Goal: Task Accomplishment & Management: Manage account settings

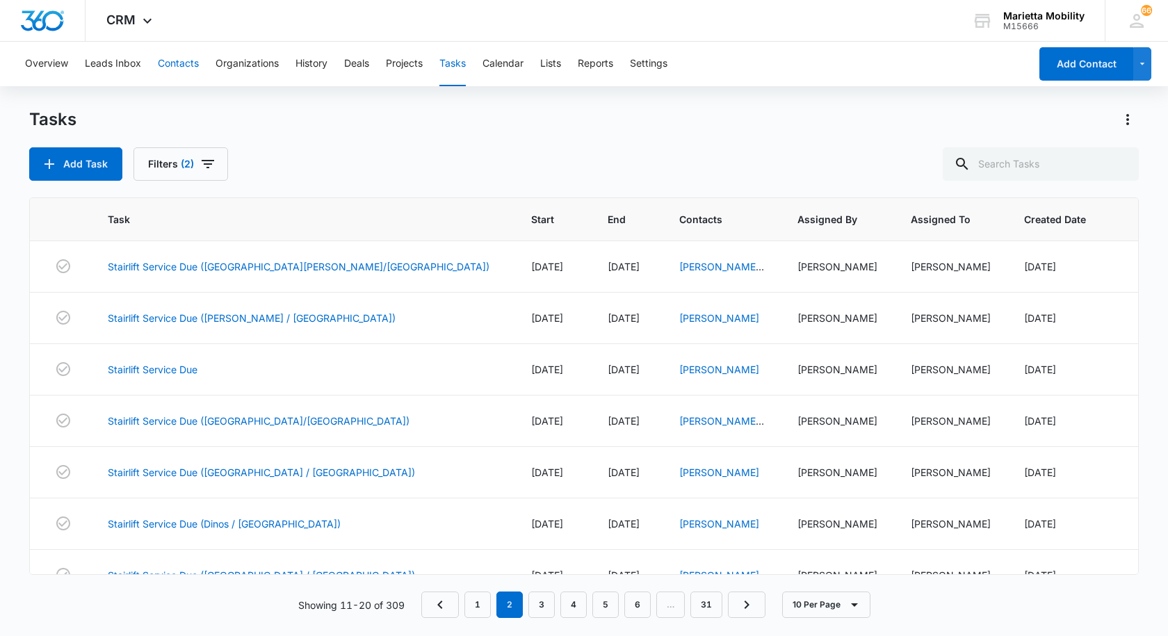
click at [176, 63] on button "Contacts" at bounding box center [178, 64] width 41 height 45
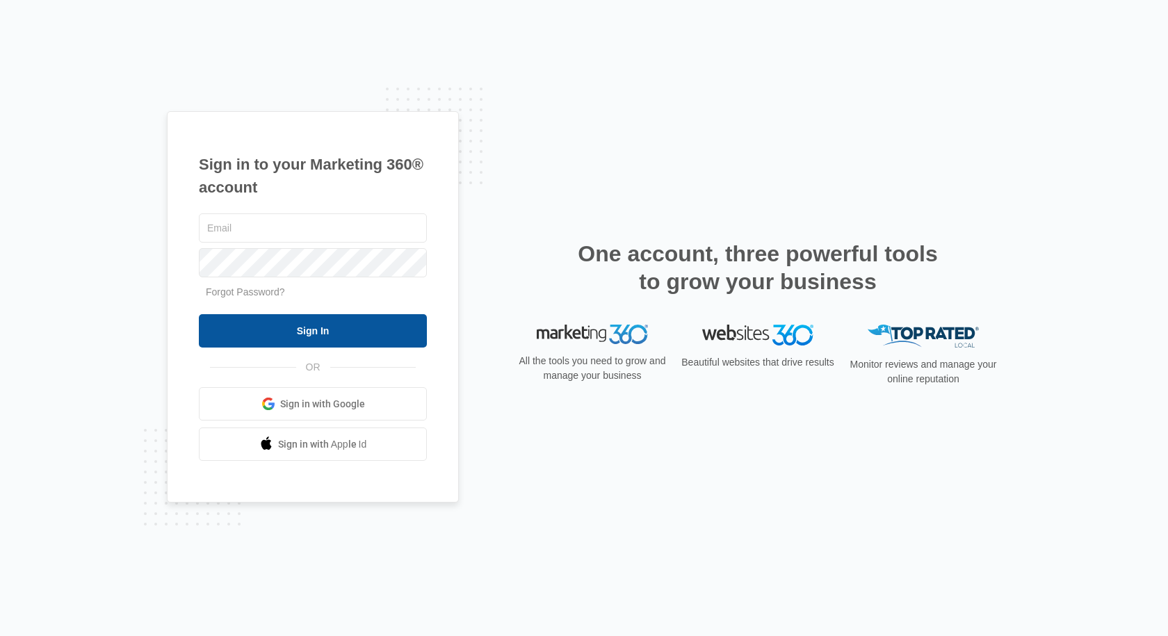
type input "[EMAIL_ADDRESS][DOMAIN_NAME]"
click at [305, 331] on input "Sign In" at bounding box center [313, 330] width 228 height 33
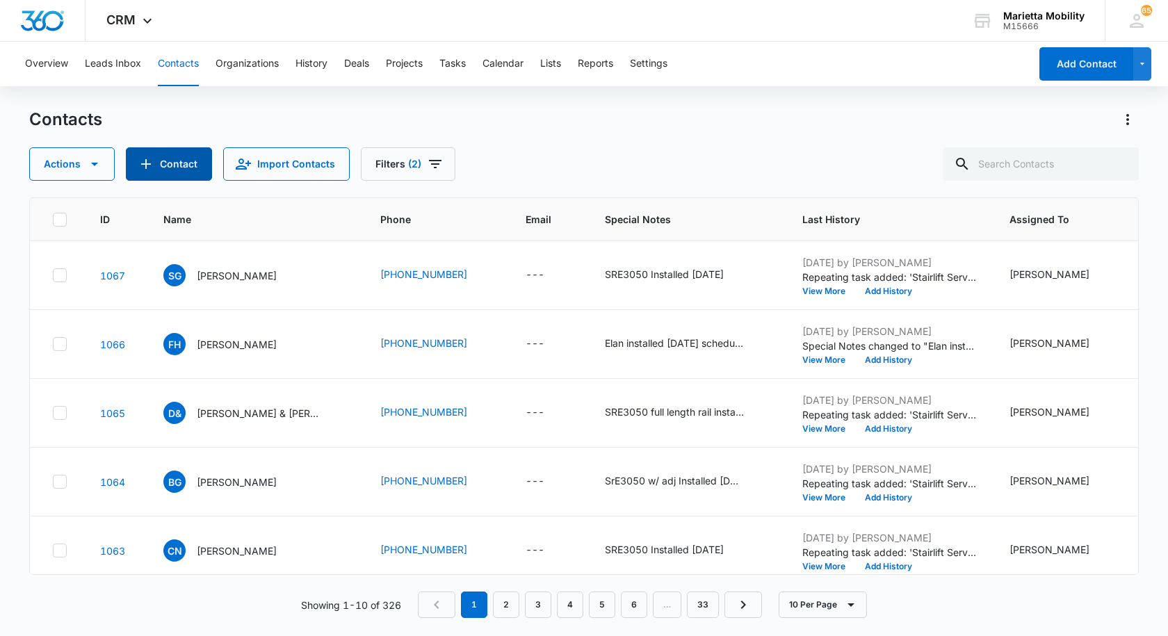
click at [152, 165] on icon "Add Contact" at bounding box center [146, 164] width 17 height 17
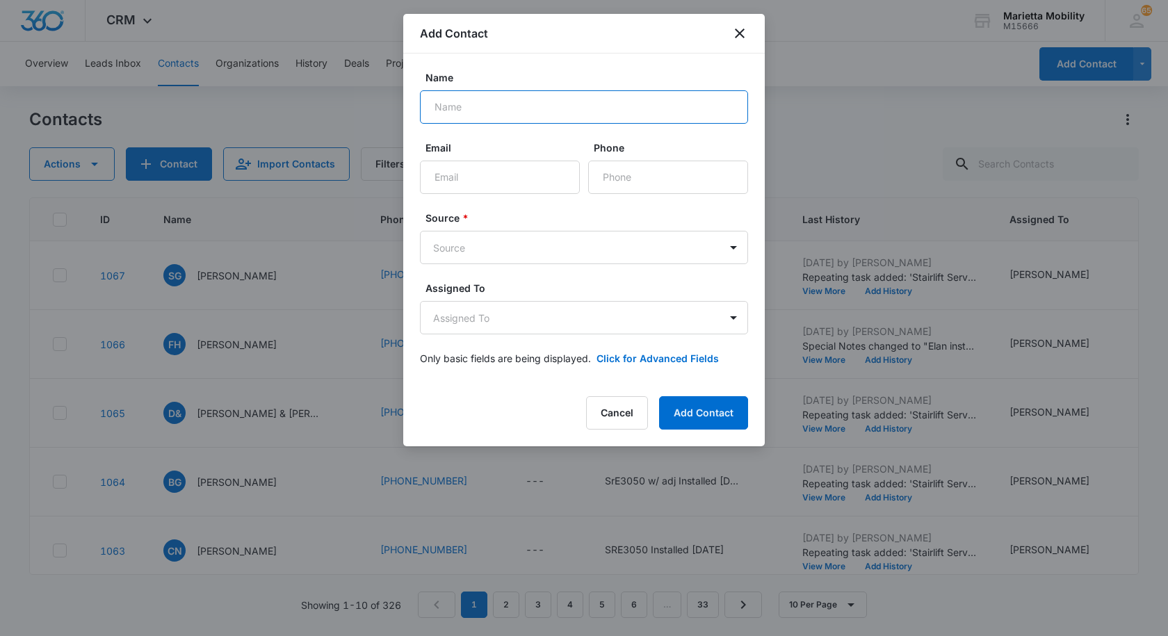
click at [506, 113] on input "Name" at bounding box center [584, 106] width 328 height 33
type input "[PERSON_NAME]"
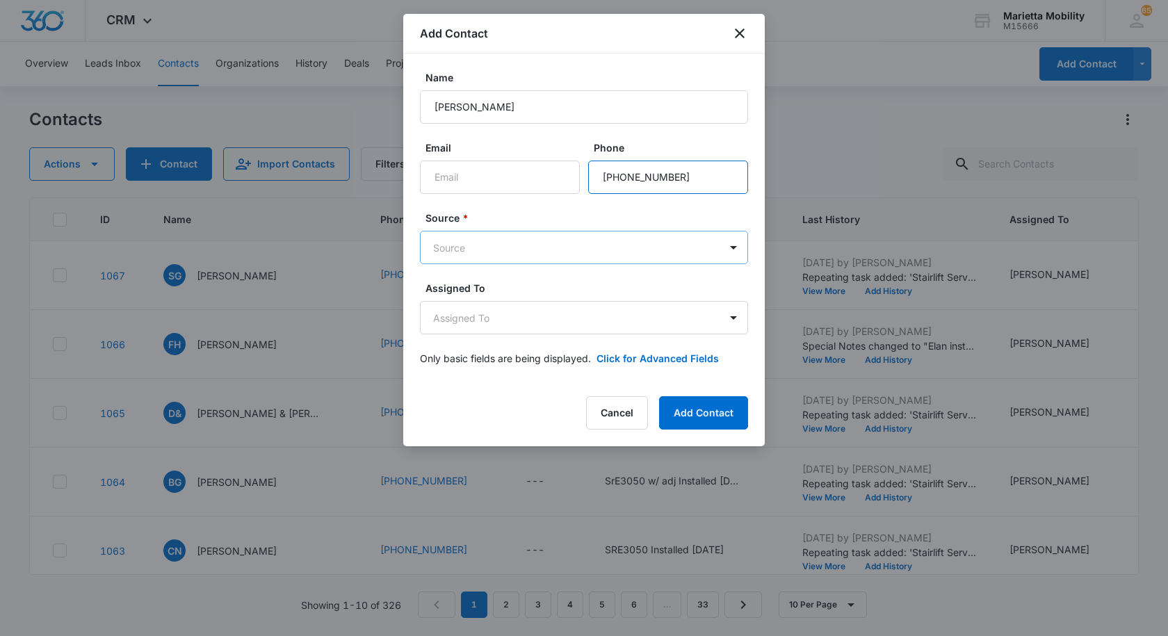
type input "[PHONE_NUMBER]"
click at [497, 244] on body "CRM Apps Reputation Websites Forms CRM Email Social Shop Scheduling Payments PO…" at bounding box center [584, 318] width 1168 height 636
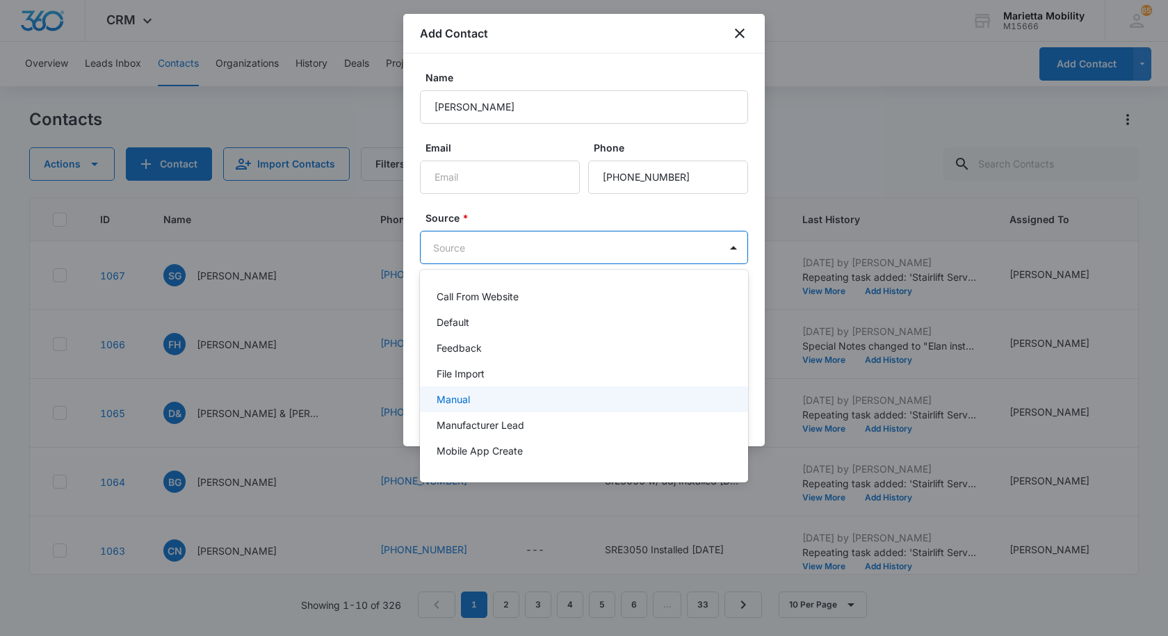
scroll to position [70, 0]
click at [460, 401] on p "Other" at bounding box center [450, 407] width 26 height 15
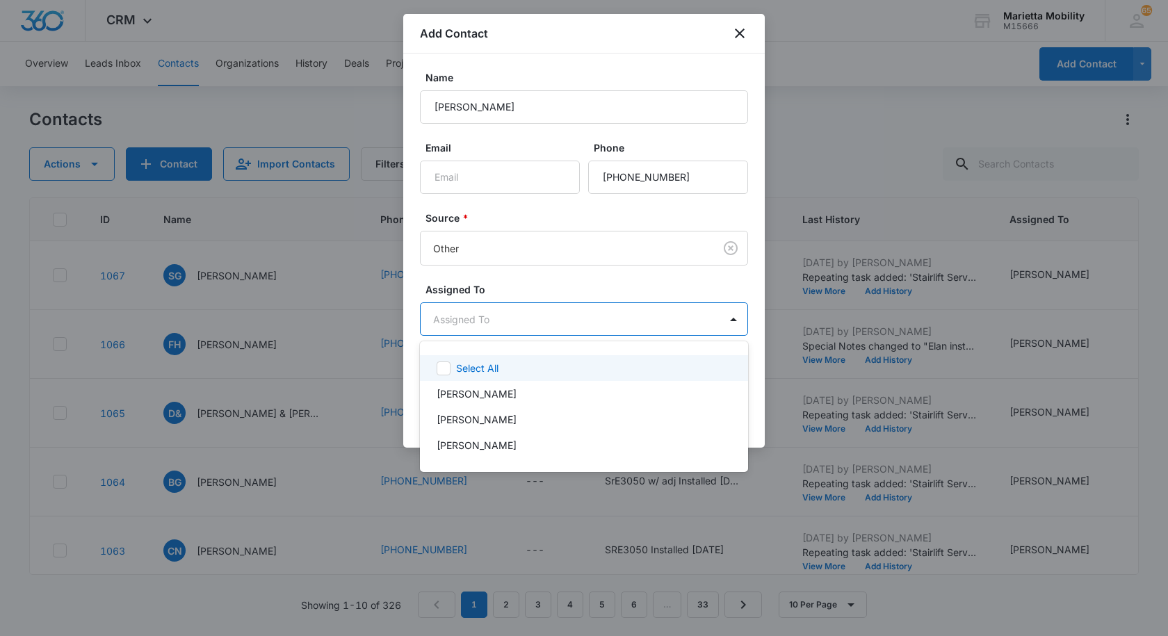
click at [462, 330] on body "CRM Apps Reputation Websites Forms CRM Email Social Shop Scheduling Payments PO…" at bounding box center [584, 318] width 1168 height 636
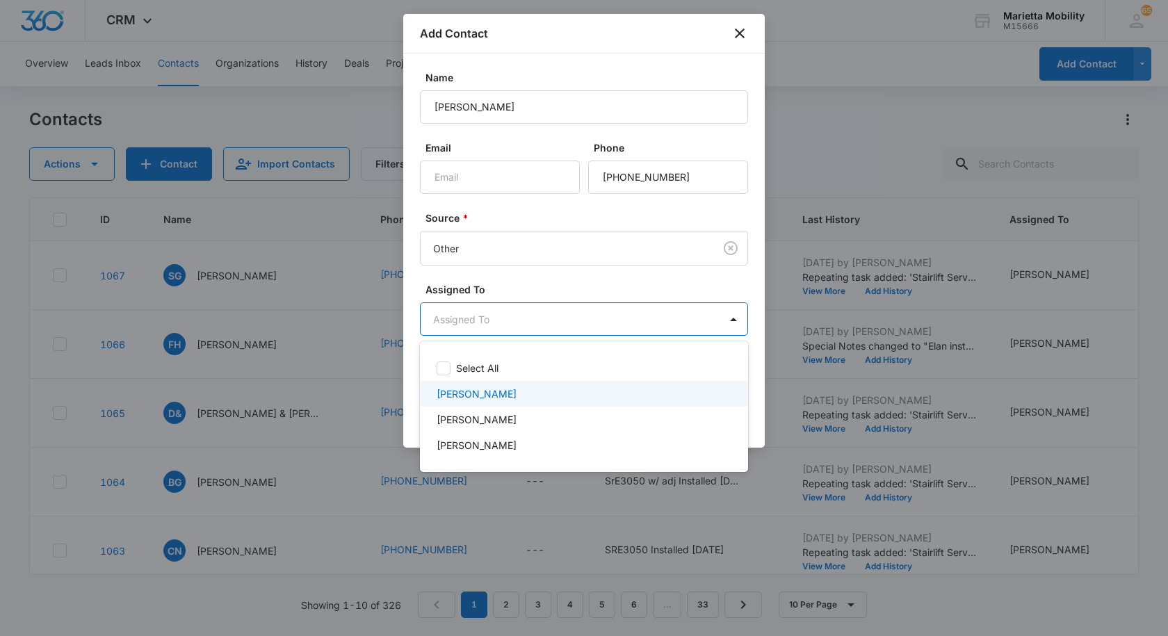
click at [452, 388] on p "[PERSON_NAME]" at bounding box center [477, 394] width 80 height 15
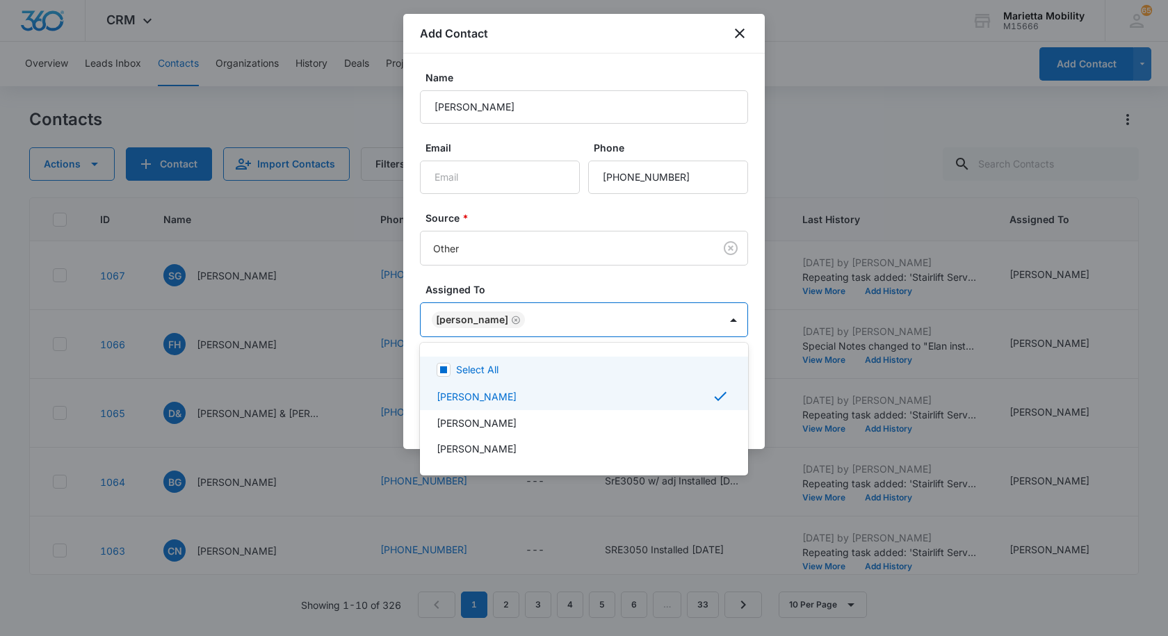
click at [501, 291] on div at bounding box center [584, 318] width 1168 height 636
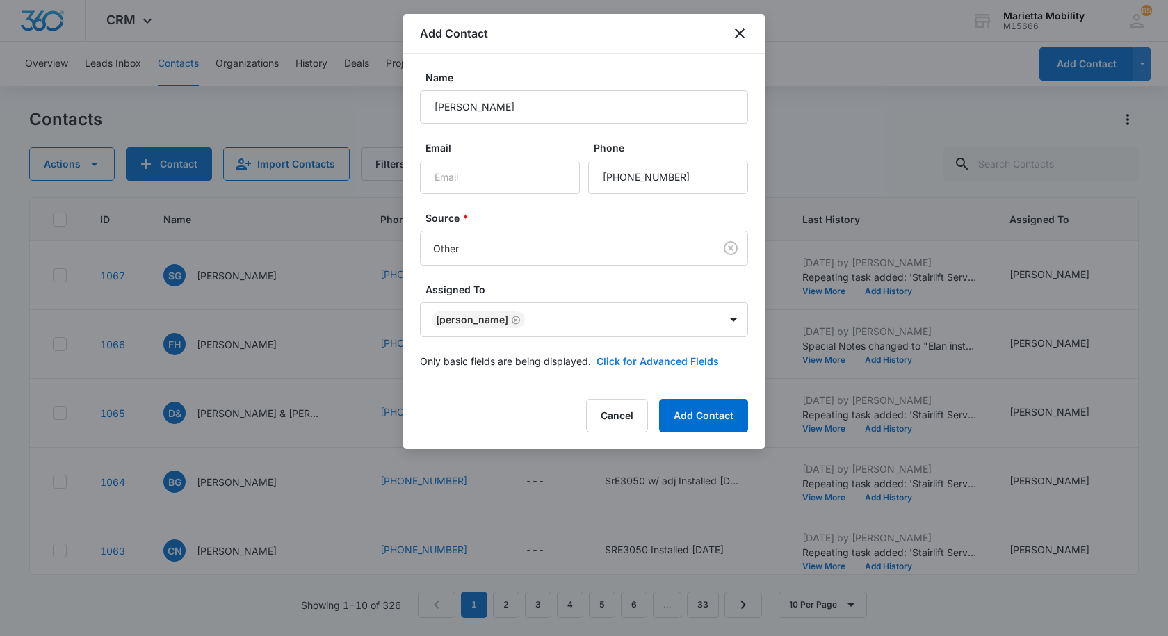
click at [620, 358] on button "Click for Advanced Fields" at bounding box center [658, 361] width 122 height 15
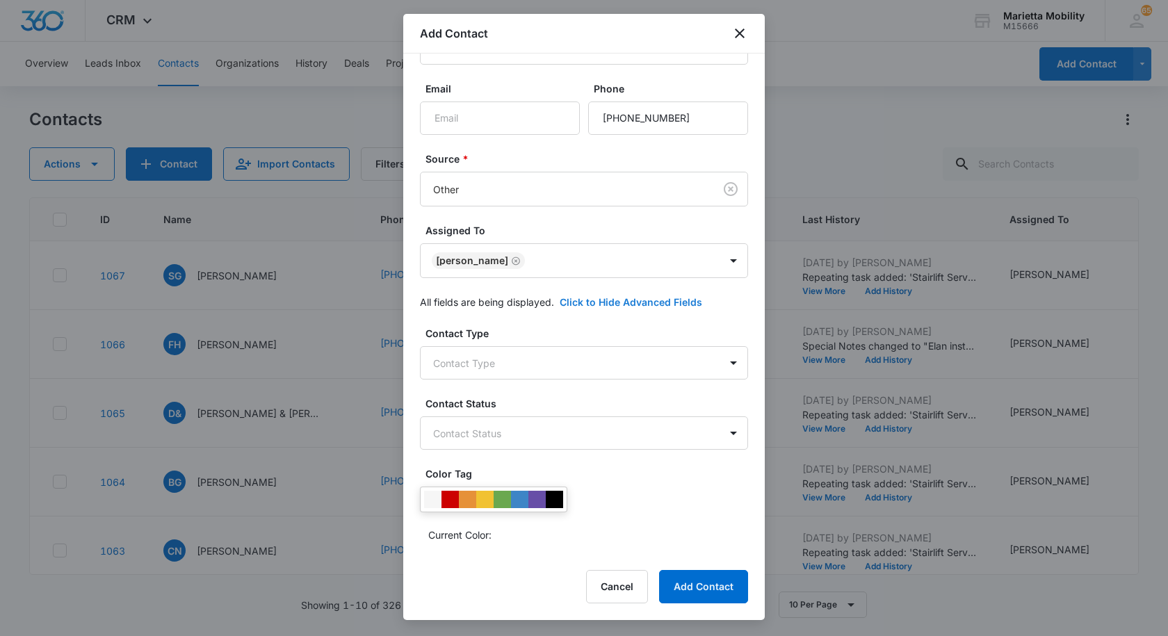
scroll to position [209, 0]
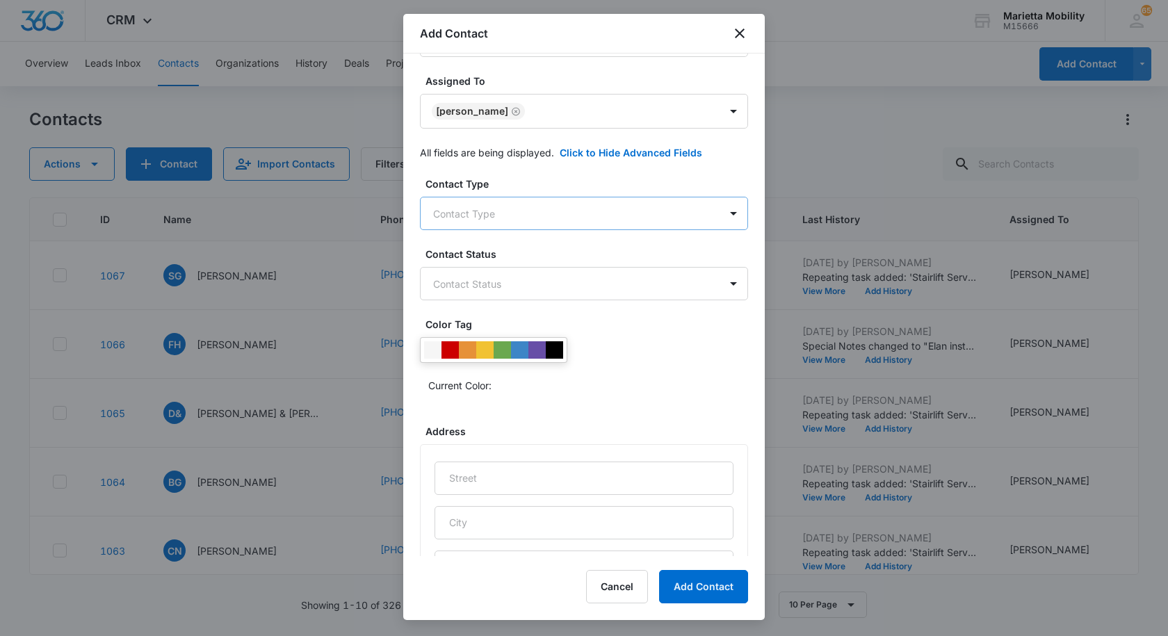
click at [498, 223] on body "CRM Apps Reputation Websites Forms CRM Email Social Shop Scheduling Payments PO…" at bounding box center [584, 318] width 1168 height 636
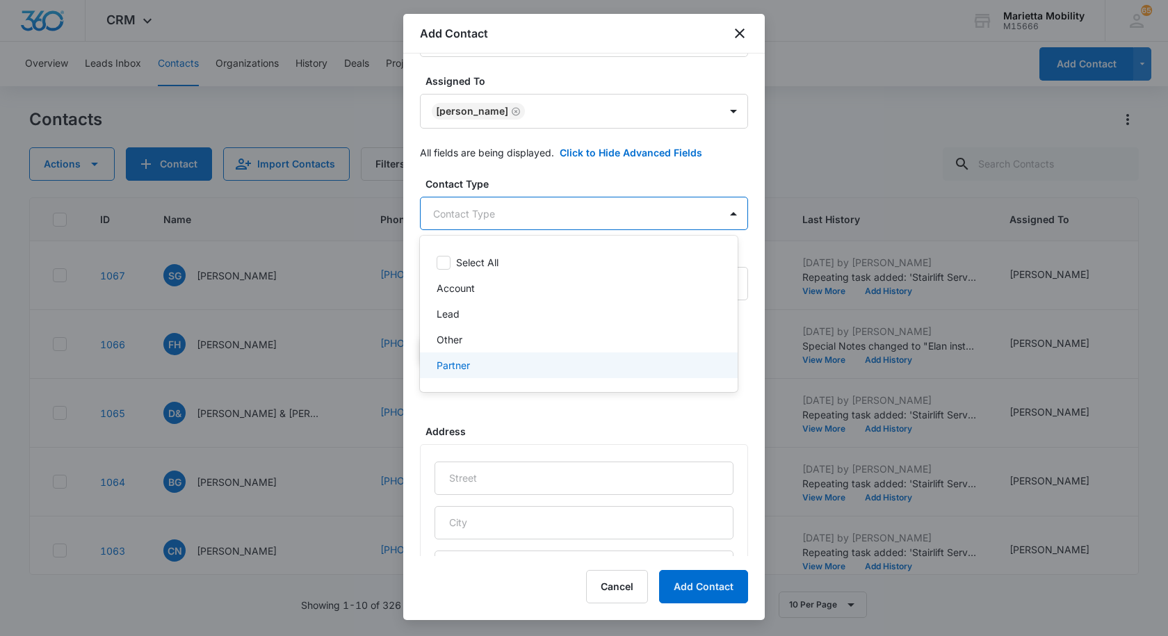
click at [465, 364] on p "Partner" at bounding box center [453, 365] width 33 height 15
click at [519, 179] on div at bounding box center [584, 318] width 1168 height 636
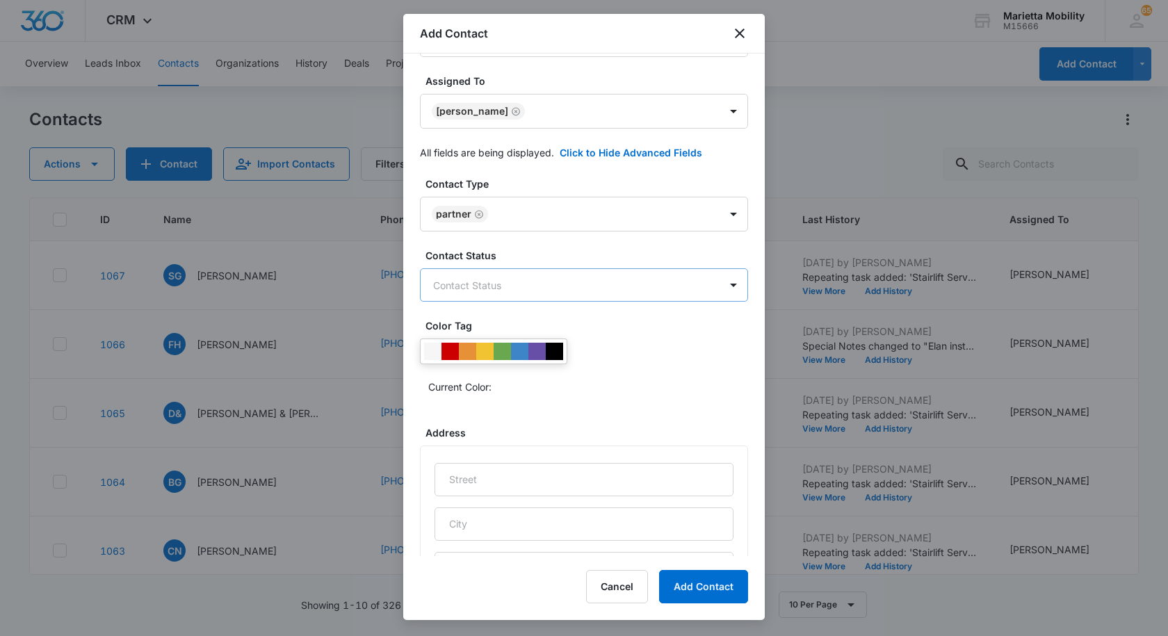
click at [474, 282] on body "CRM Apps Reputation Websites Forms CRM Email Social Shop Scheduling Payments PO…" at bounding box center [584, 318] width 1168 height 636
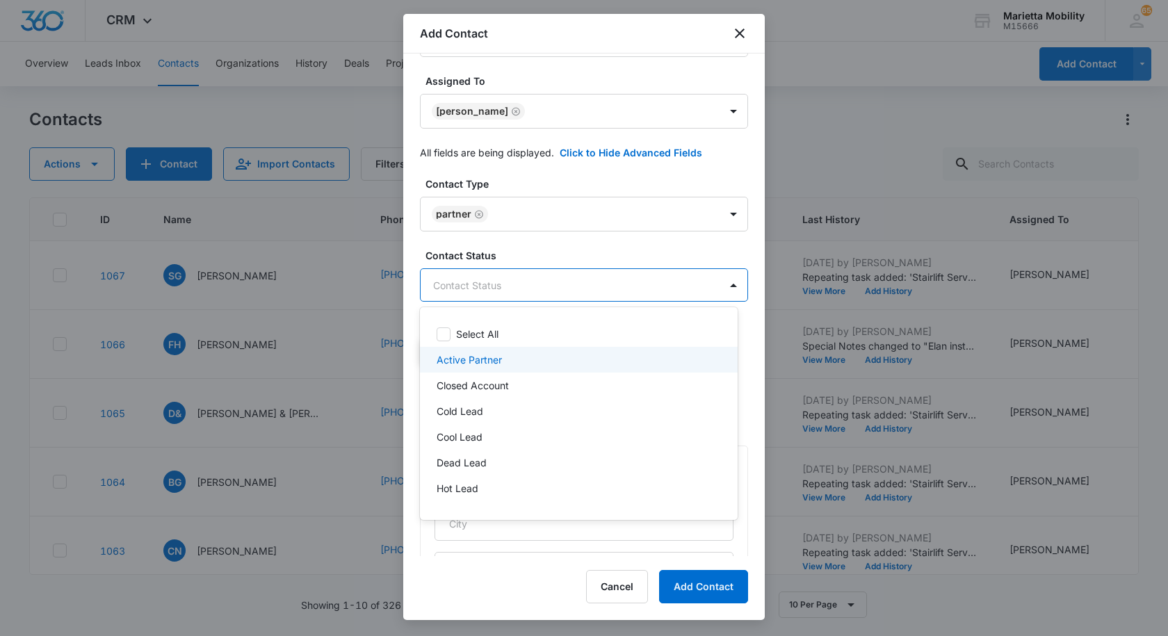
drag, startPoint x: 462, startPoint y: 353, endPoint x: 471, endPoint y: 318, distance: 35.9
click at [461, 353] on p "Active Partner" at bounding box center [469, 360] width 65 height 15
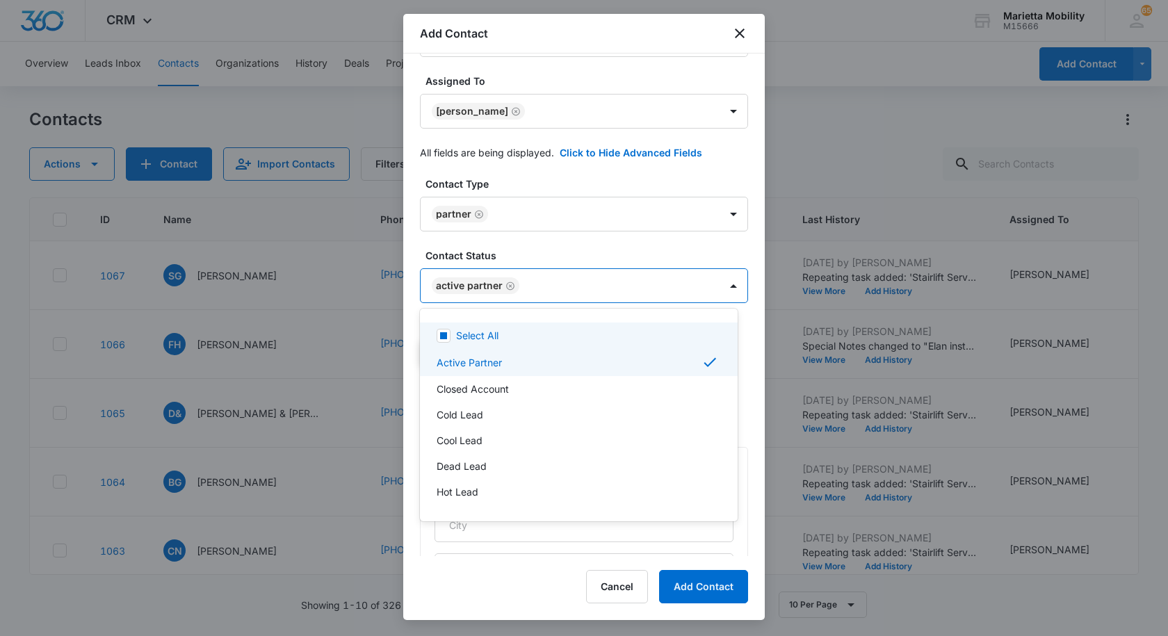
click at [521, 245] on div at bounding box center [584, 318] width 1168 height 636
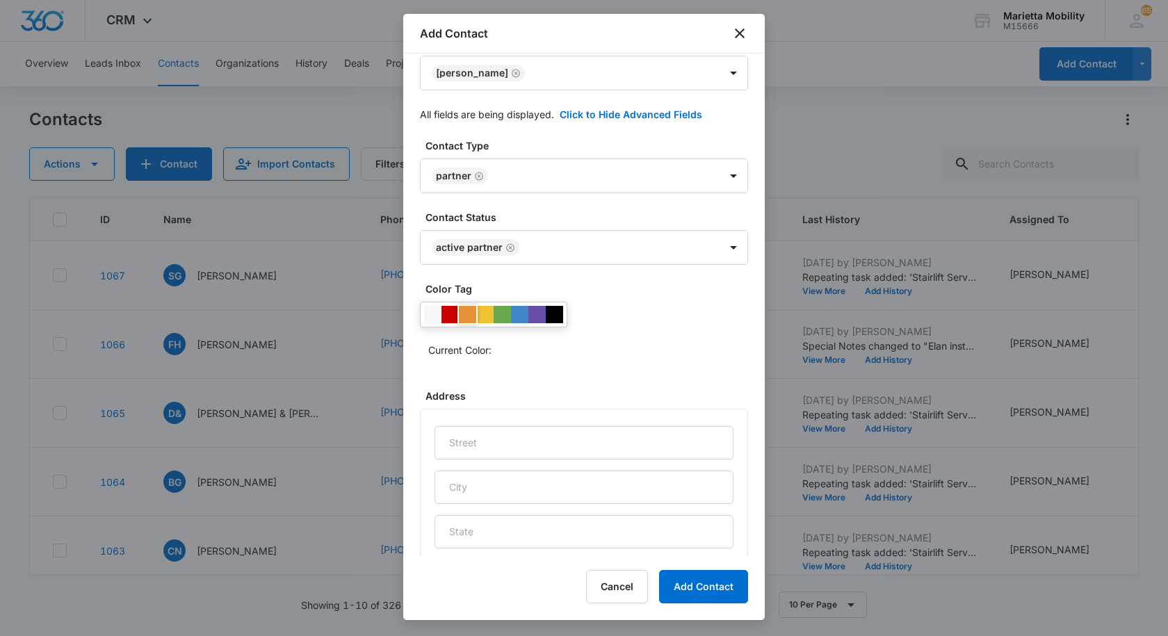
scroll to position [348, 0]
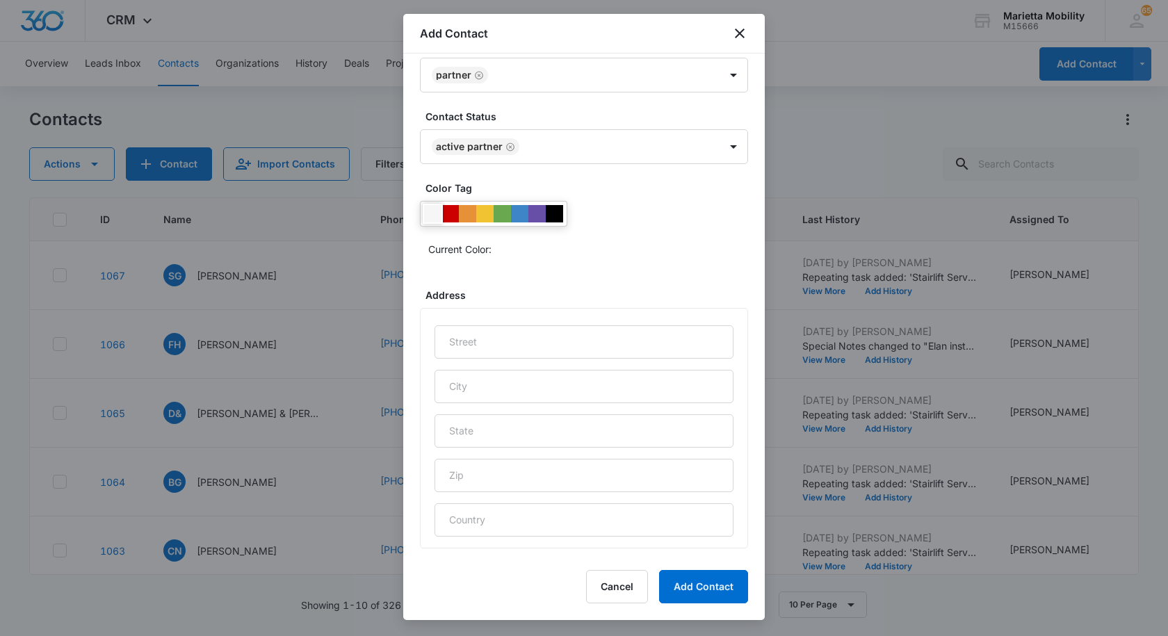
click at [435, 218] on div at bounding box center [432, 213] width 17 height 17
click at [468, 332] on input "text" at bounding box center [584, 341] width 299 height 33
type input "[STREET_ADDRESS]"
type input "[GEOGRAPHIC_DATA]"
type input "WV"
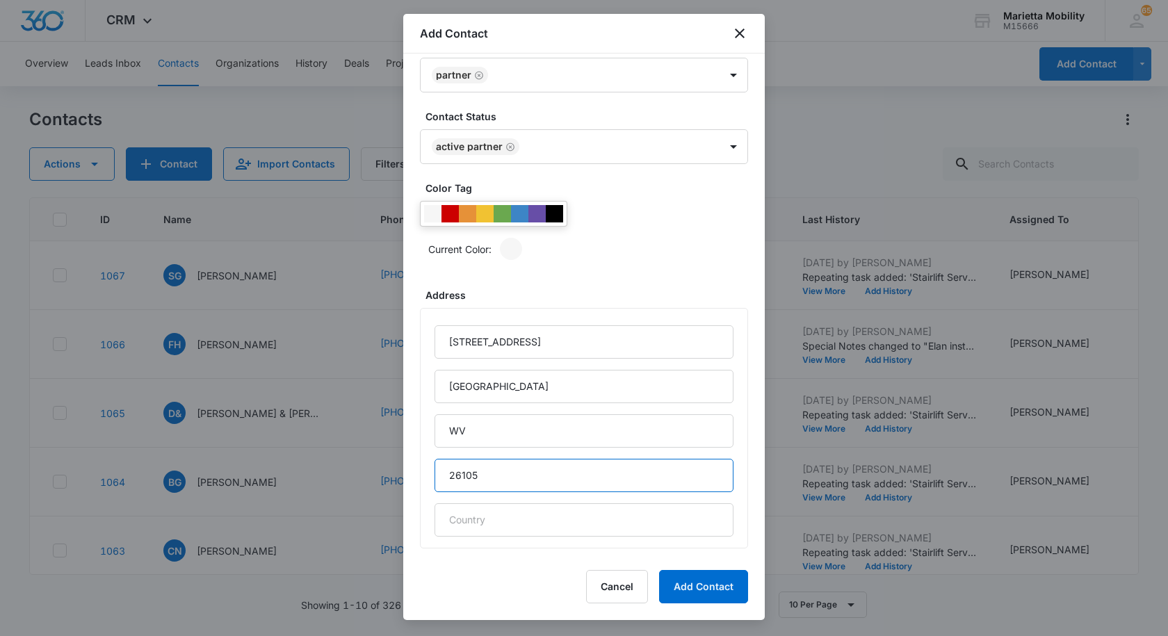
type input "26105"
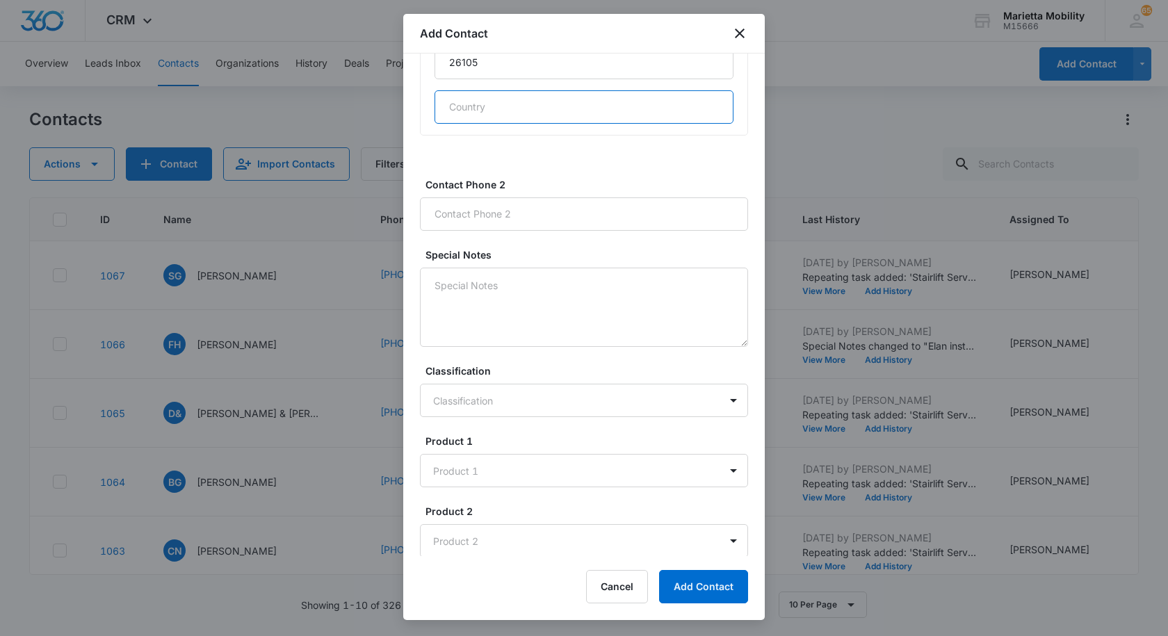
scroll to position [762, 0]
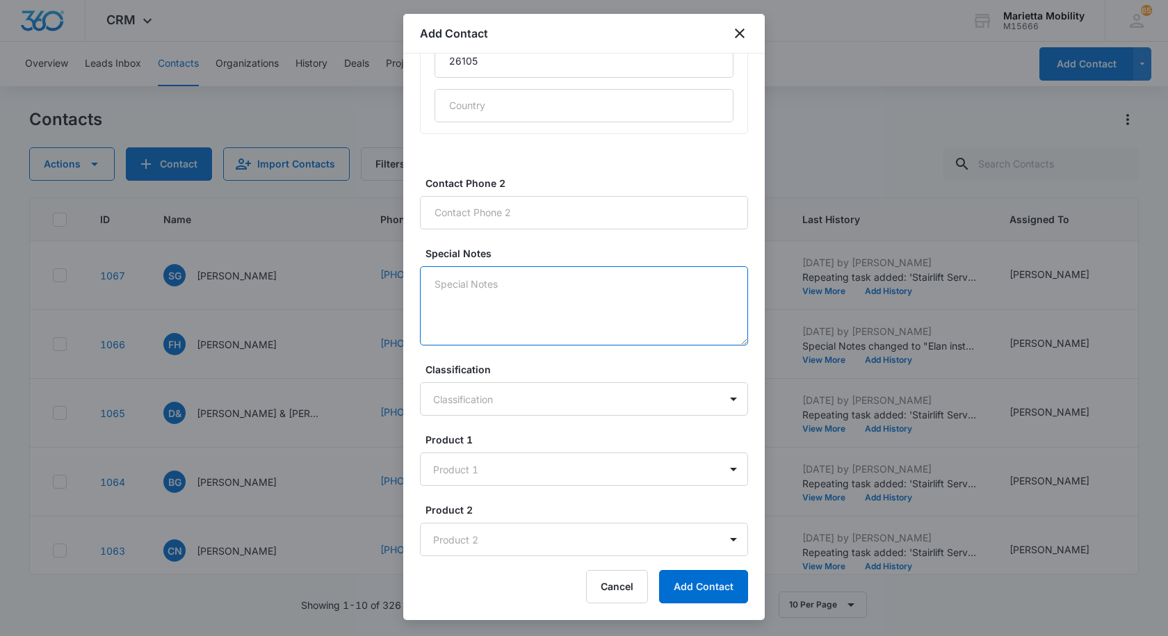
click at [480, 275] on textarea "Special Notes" at bounding box center [584, 305] width 328 height 79
type textarea "SRE3050 Installed [DATE]"
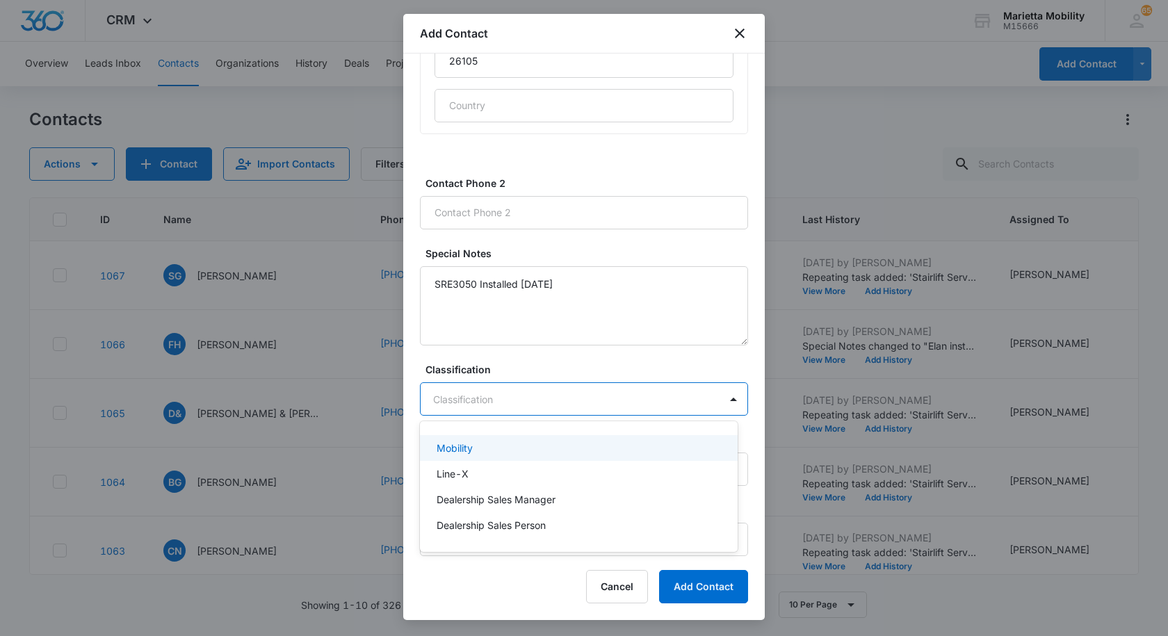
click at [478, 414] on body "CRM Apps Reputation Websites Forms CRM Email Social Shop Scheduling Payments PO…" at bounding box center [584, 318] width 1168 height 636
click at [467, 450] on p "Mobility" at bounding box center [455, 448] width 36 height 15
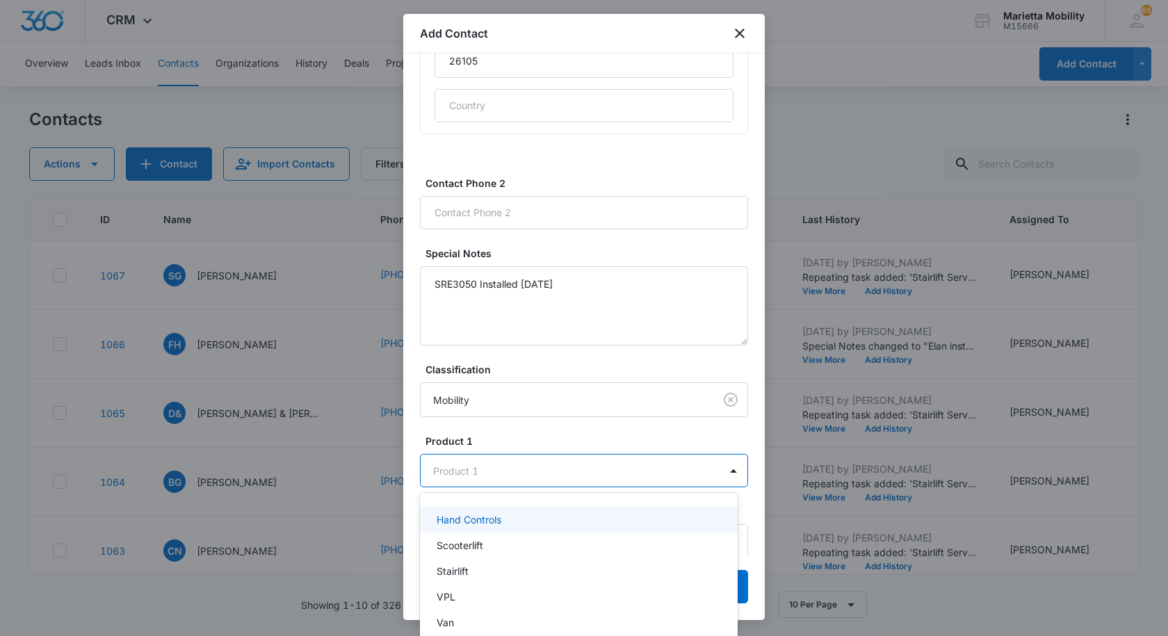
click at [471, 471] on body "CRM Apps Reputation Websites Forms CRM Email Social Shop Scheduling Payments PO…" at bounding box center [584, 318] width 1168 height 636
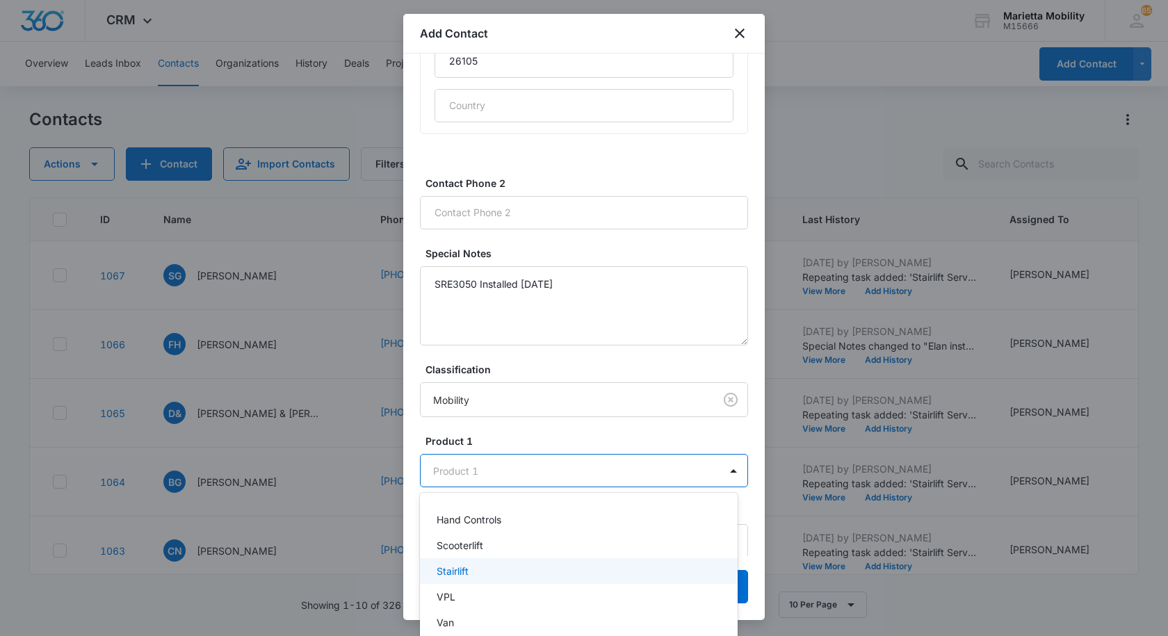
click at [460, 569] on p "Stairlift" at bounding box center [453, 571] width 32 height 15
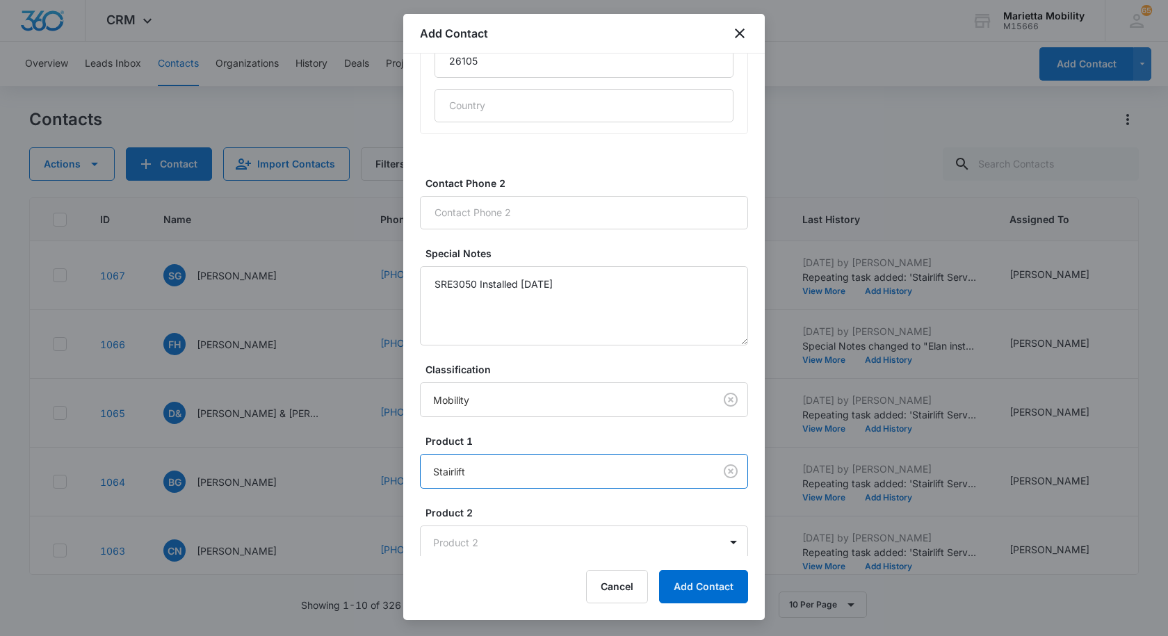
click at [504, 439] on label "Product 1" at bounding box center [590, 441] width 328 height 15
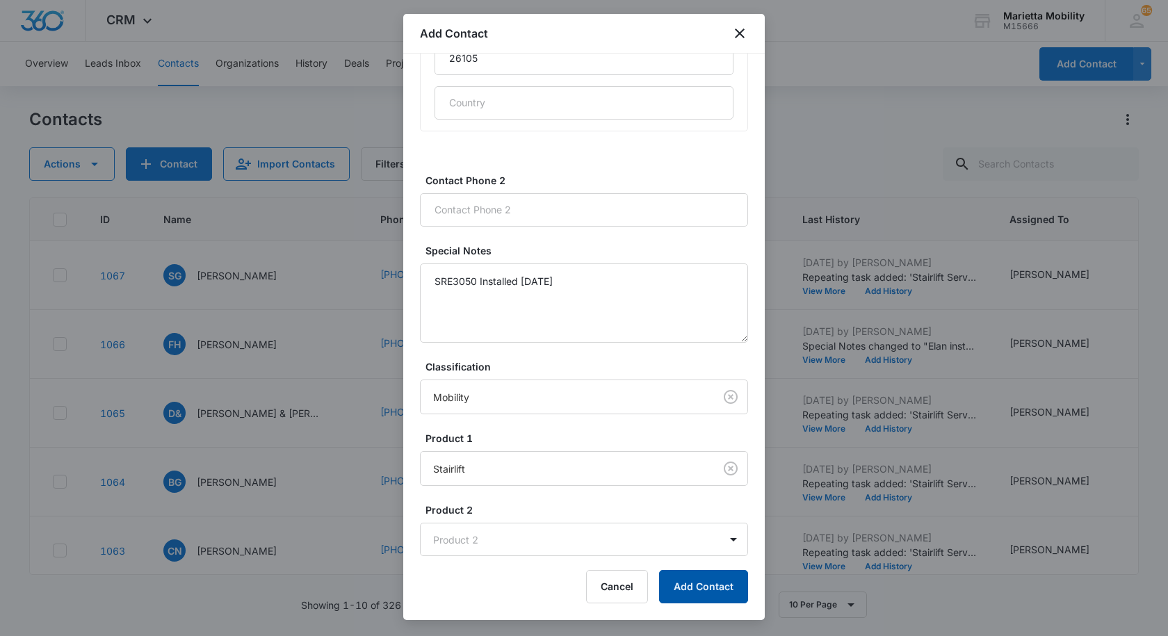
click at [684, 588] on button "Add Contact" at bounding box center [703, 586] width 89 height 33
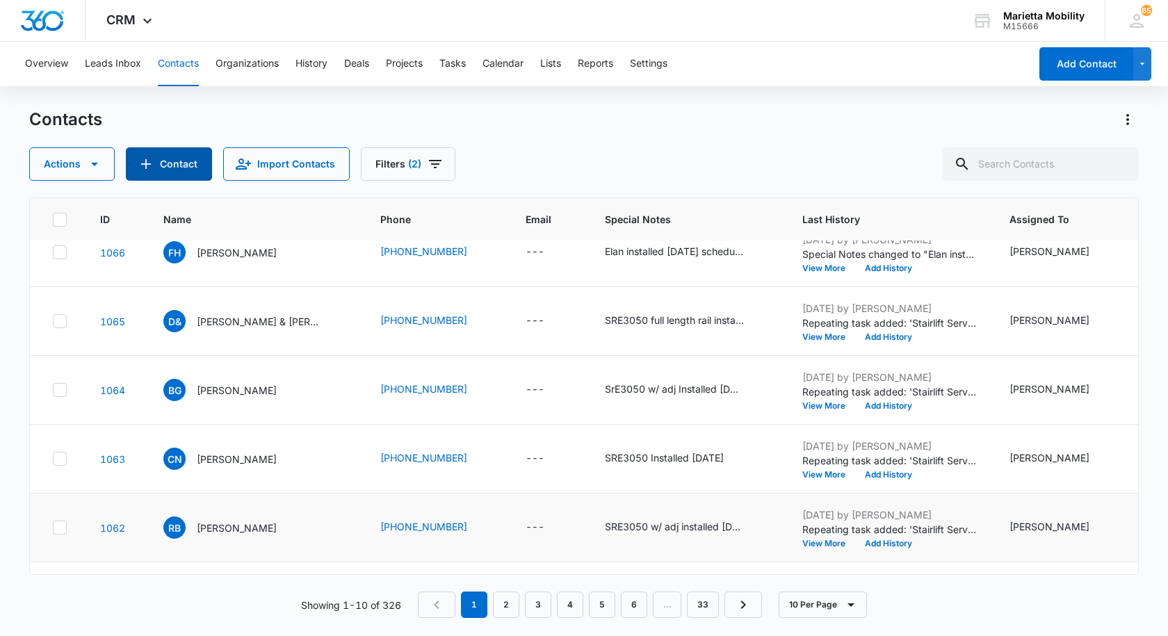
scroll to position [0, 0]
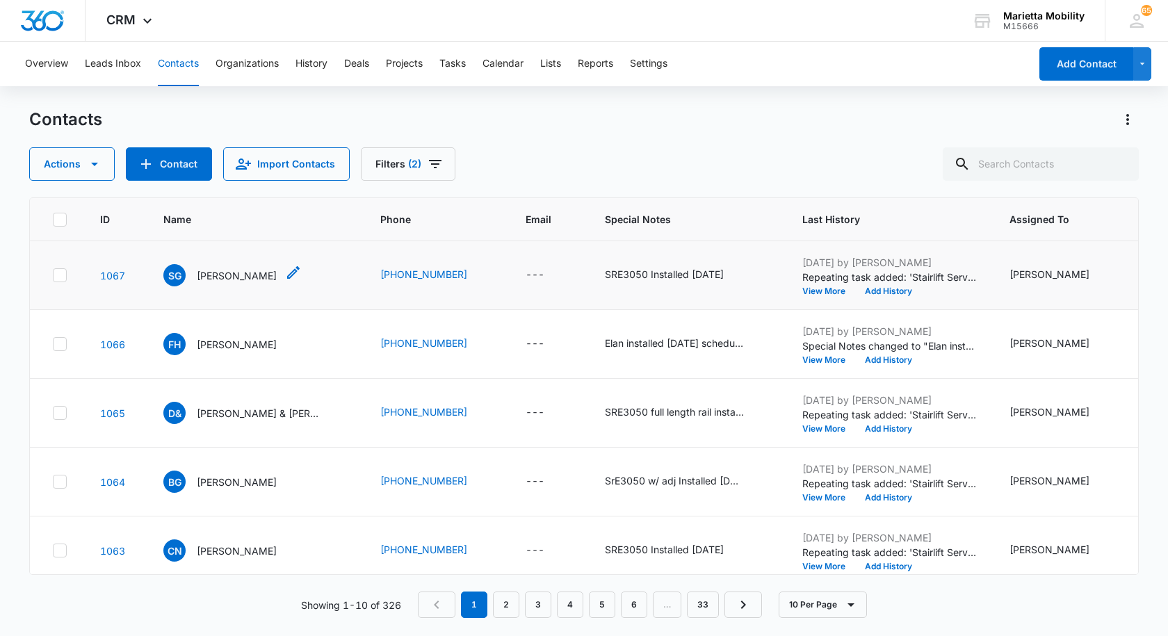
click at [212, 274] on p "[PERSON_NAME]" at bounding box center [237, 275] width 80 height 15
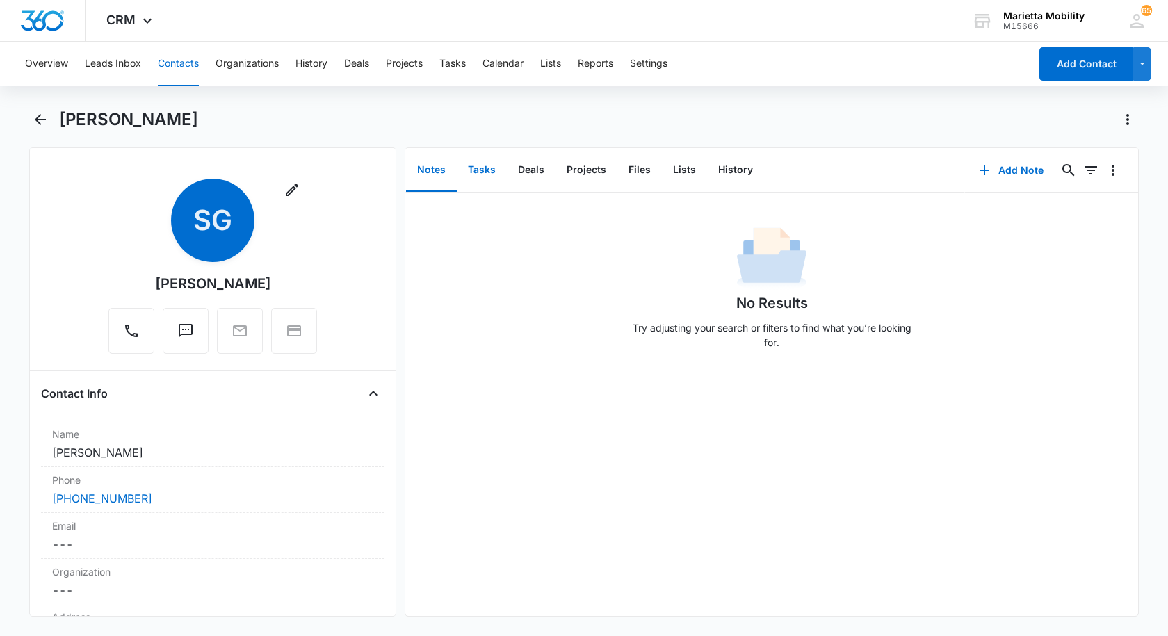
click at [480, 166] on button "Tasks" at bounding box center [482, 170] width 50 height 43
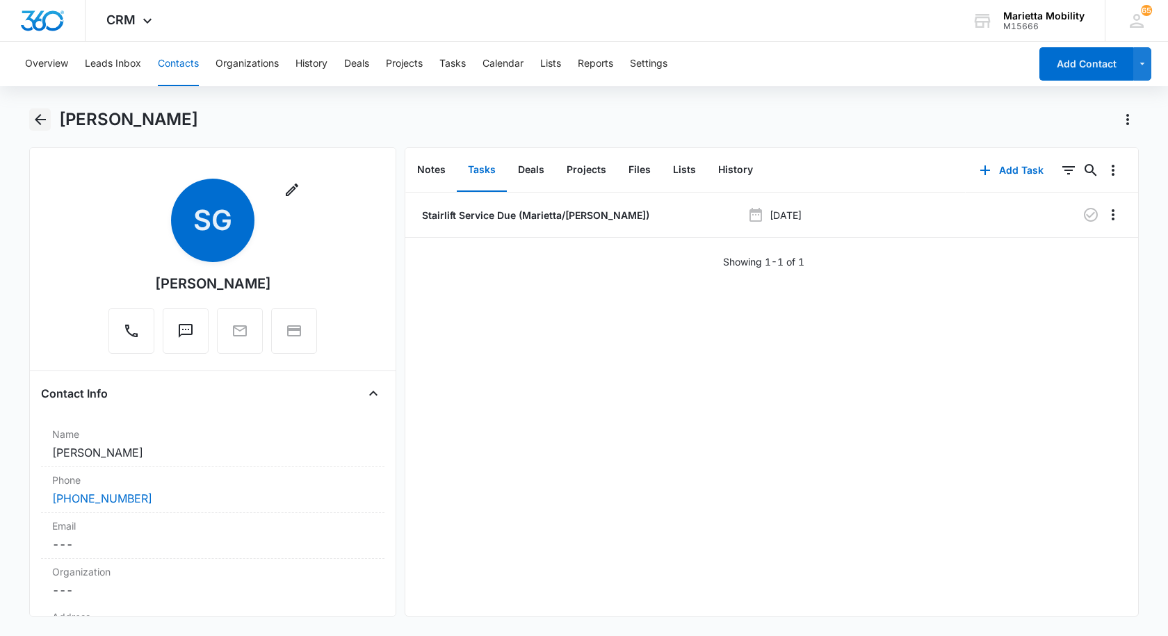
click at [38, 120] on icon "Back" at bounding box center [40, 119] width 11 height 11
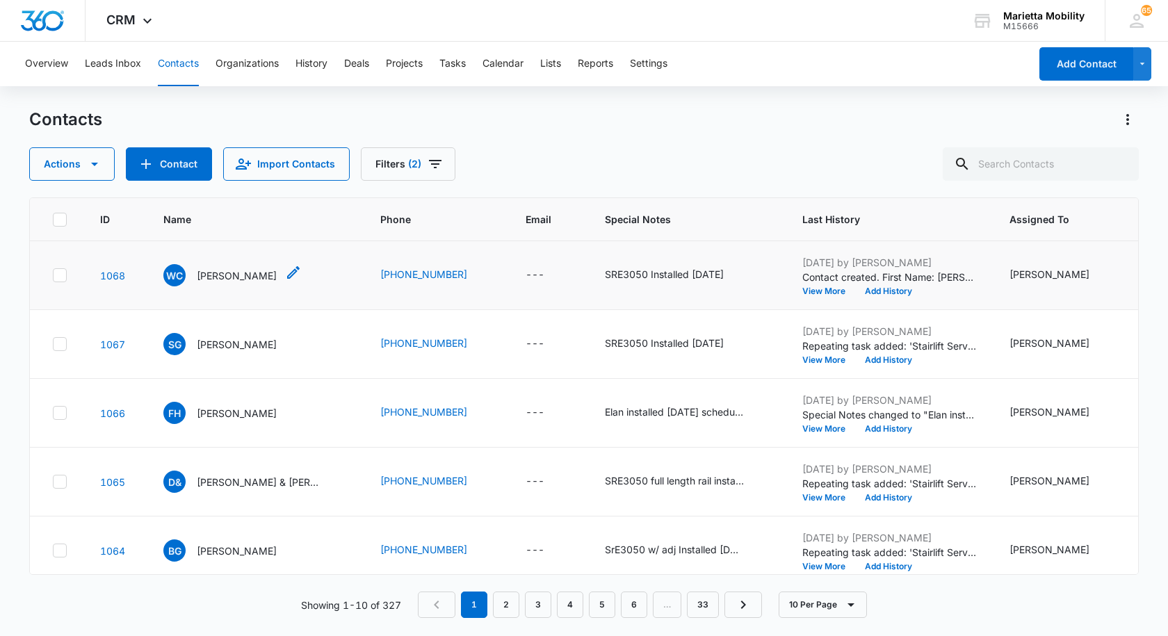
click at [234, 283] on p "[PERSON_NAME]" at bounding box center [237, 275] width 80 height 15
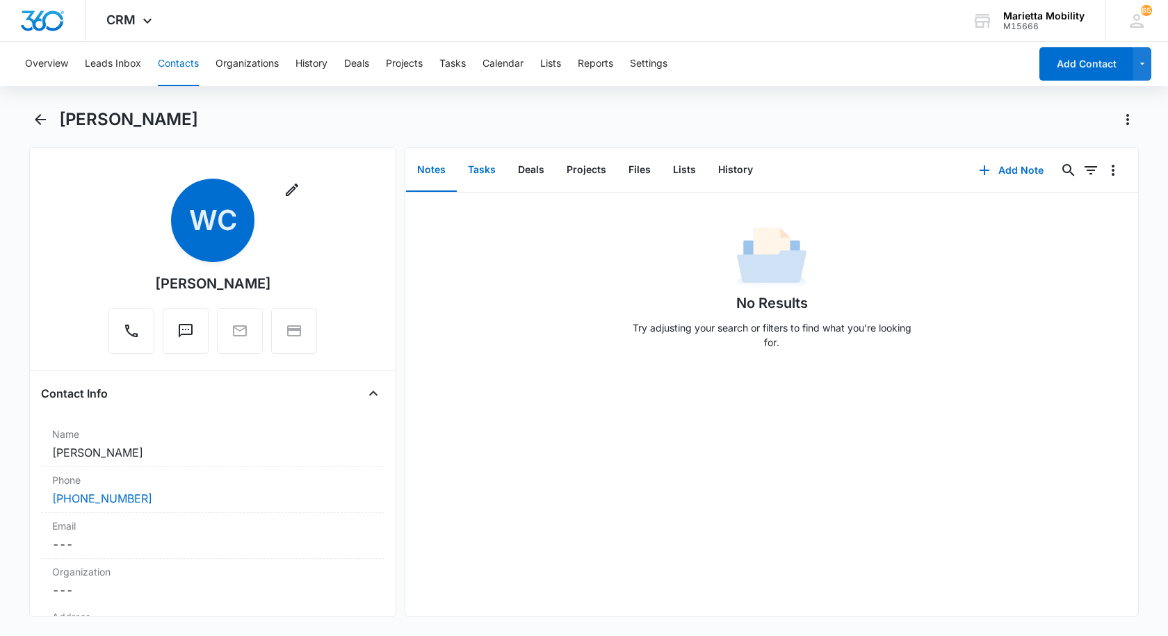
click at [487, 175] on button "Tasks" at bounding box center [482, 170] width 50 height 43
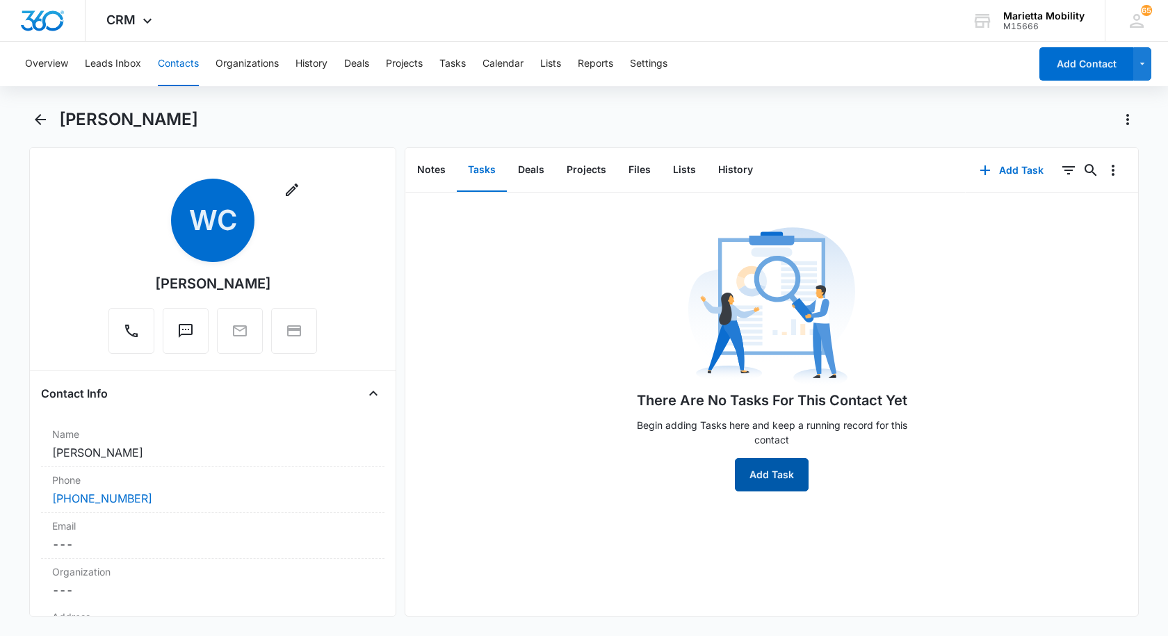
click at [765, 480] on button "Add Task" at bounding box center [772, 474] width 74 height 33
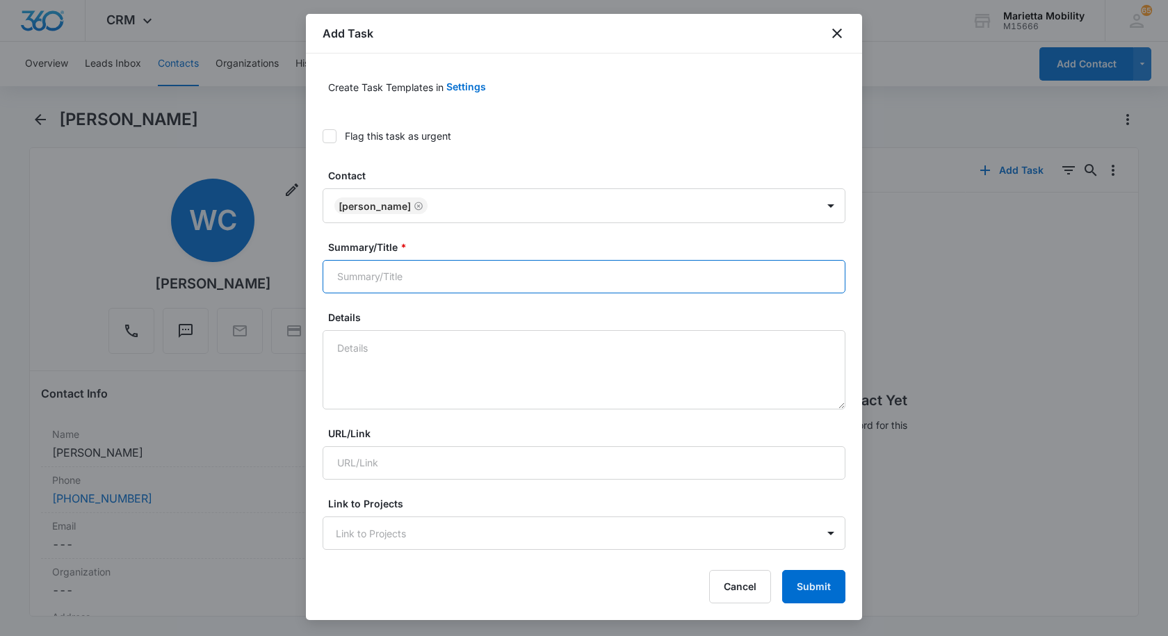
click at [405, 273] on input "Summary/Title *" at bounding box center [584, 276] width 523 height 33
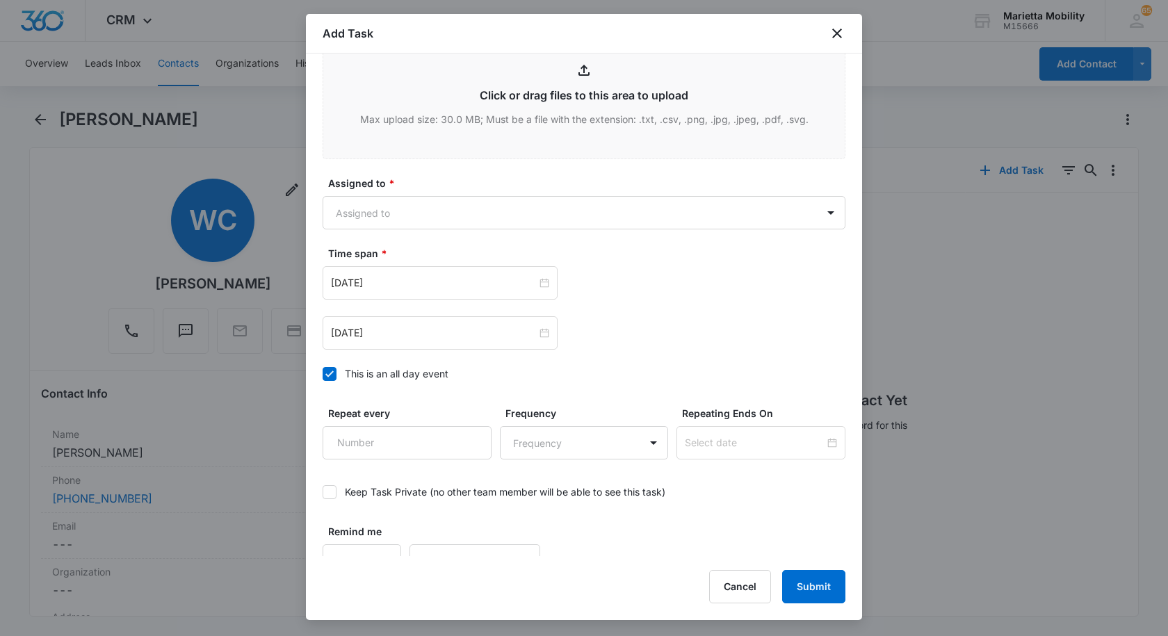
scroll to position [728, 0]
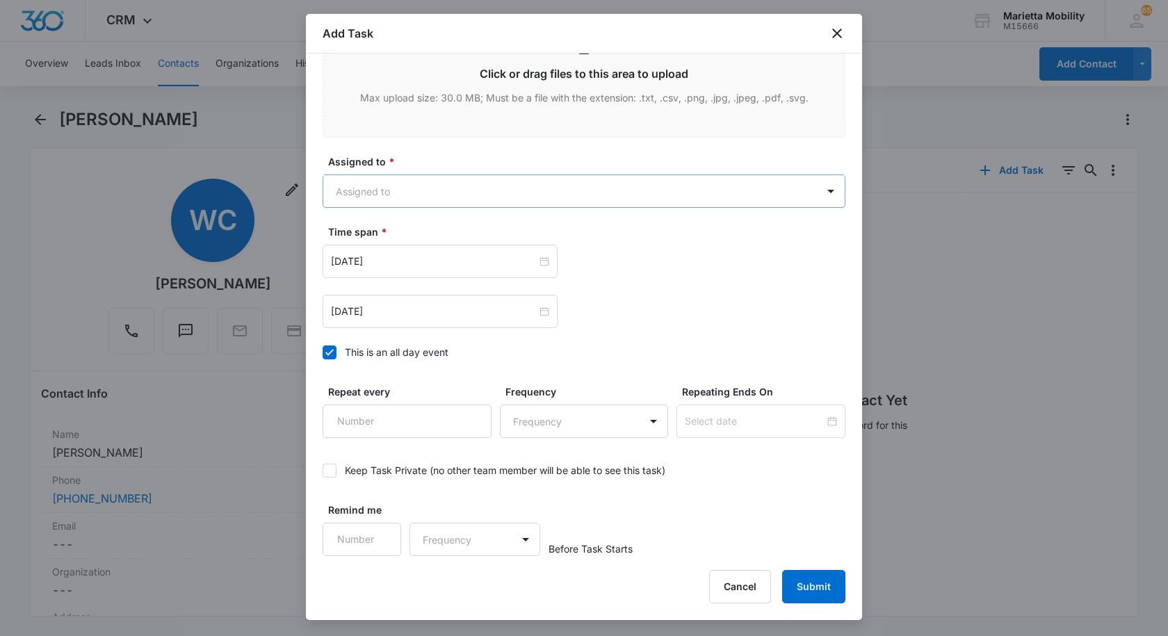
type input "Stairlift Service Due ([GEOGRAPHIC_DATA]/[PERSON_NAME])"
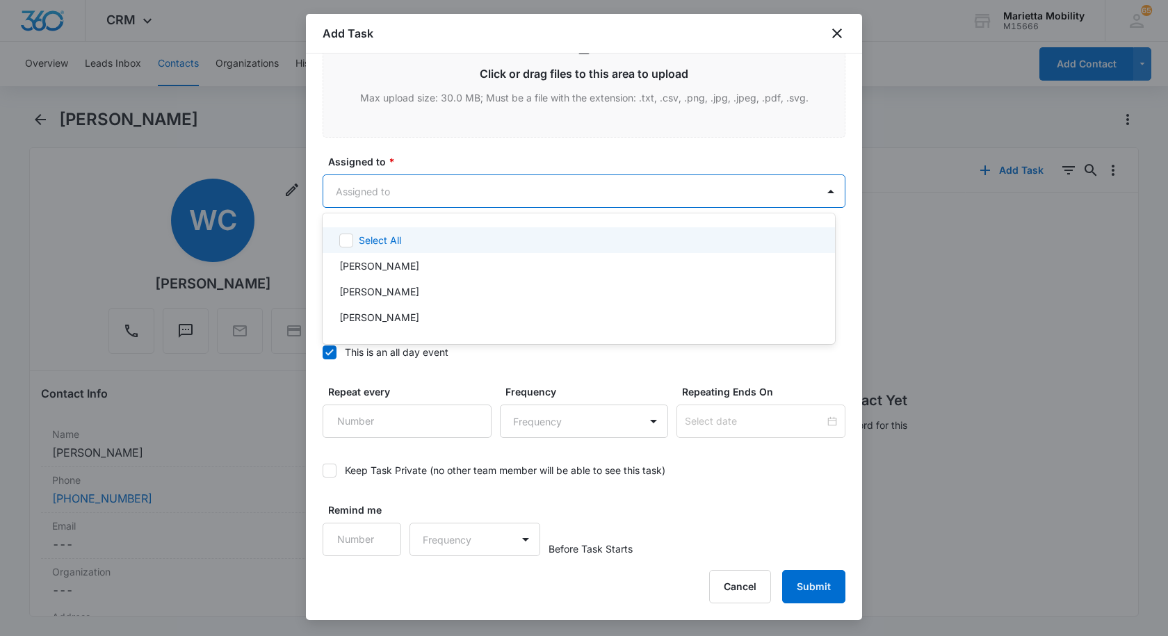
click at [385, 193] on body "CRM Apps Reputation Websites Forms CRM Email Social Shop Scheduling Payments PO…" at bounding box center [584, 318] width 1168 height 636
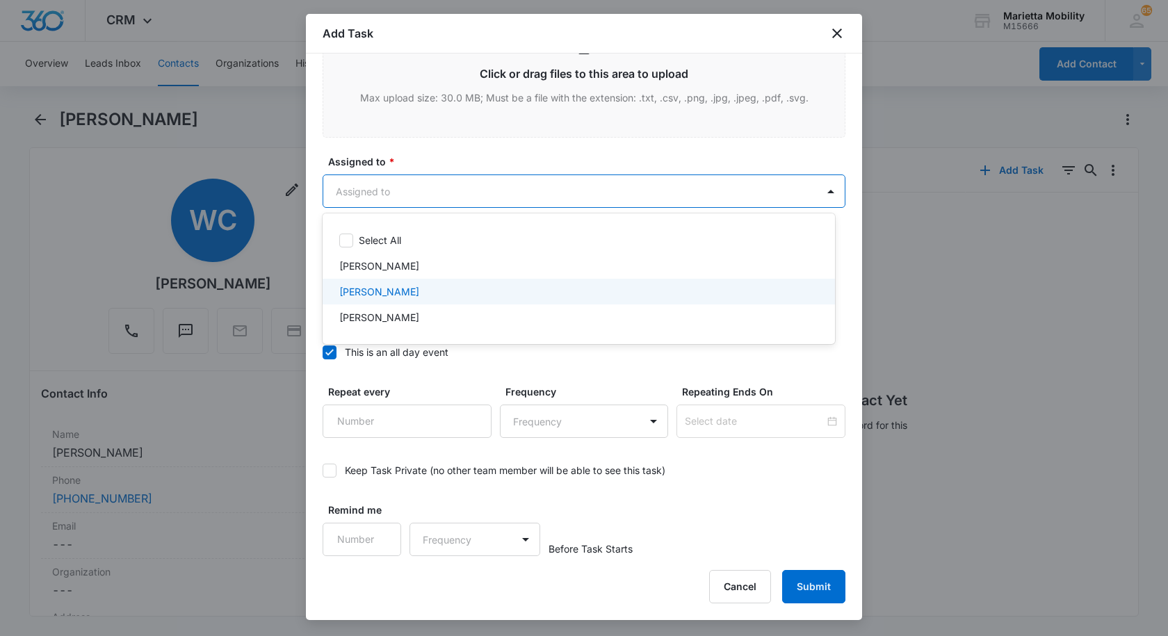
drag, startPoint x: 380, startPoint y: 293, endPoint x: 379, endPoint y: 285, distance: 7.7
click at [379, 292] on p "[PERSON_NAME]" at bounding box center [379, 291] width 80 height 15
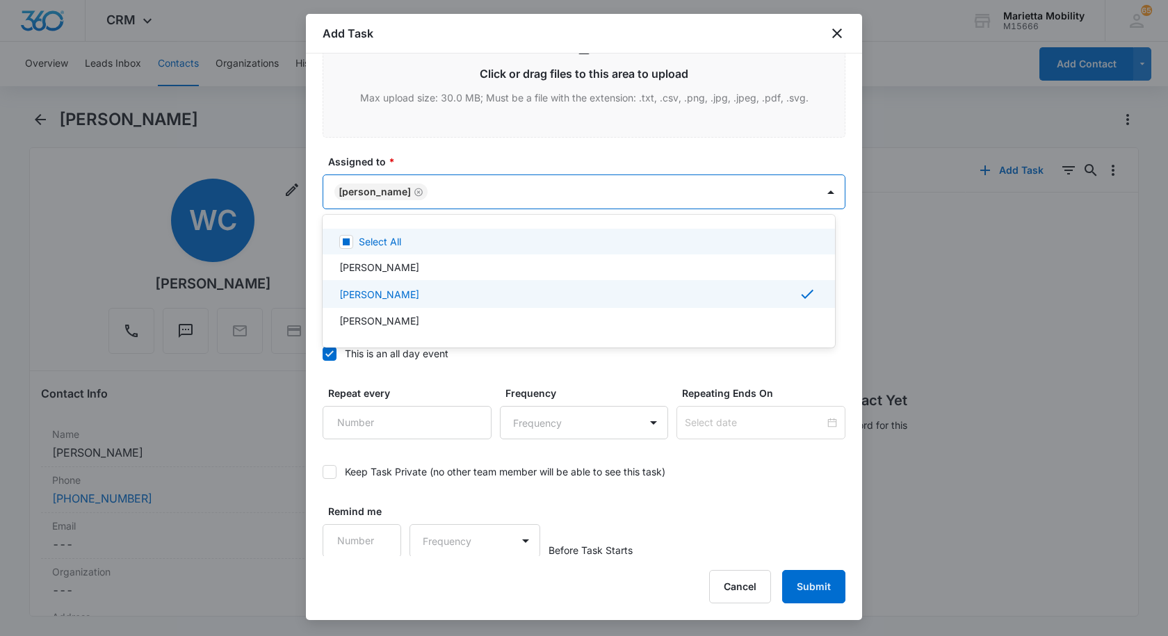
click at [421, 163] on div at bounding box center [584, 318] width 1168 height 636
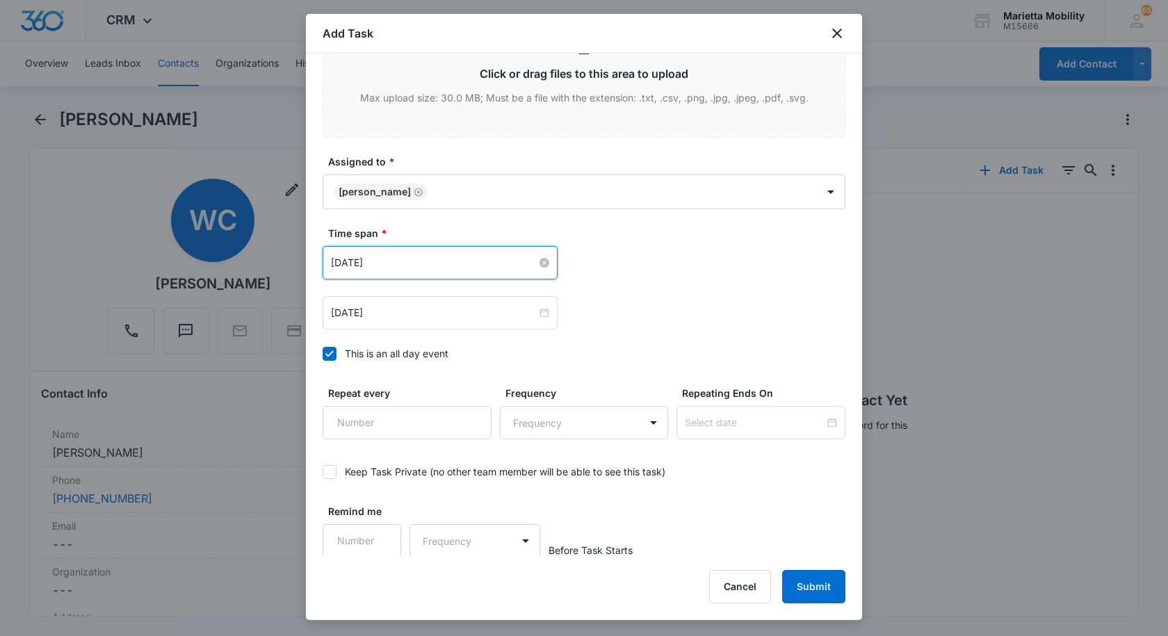
click at [390, 261] on input "[DATE]" at bounding box center [434, 262] width 206 height 15
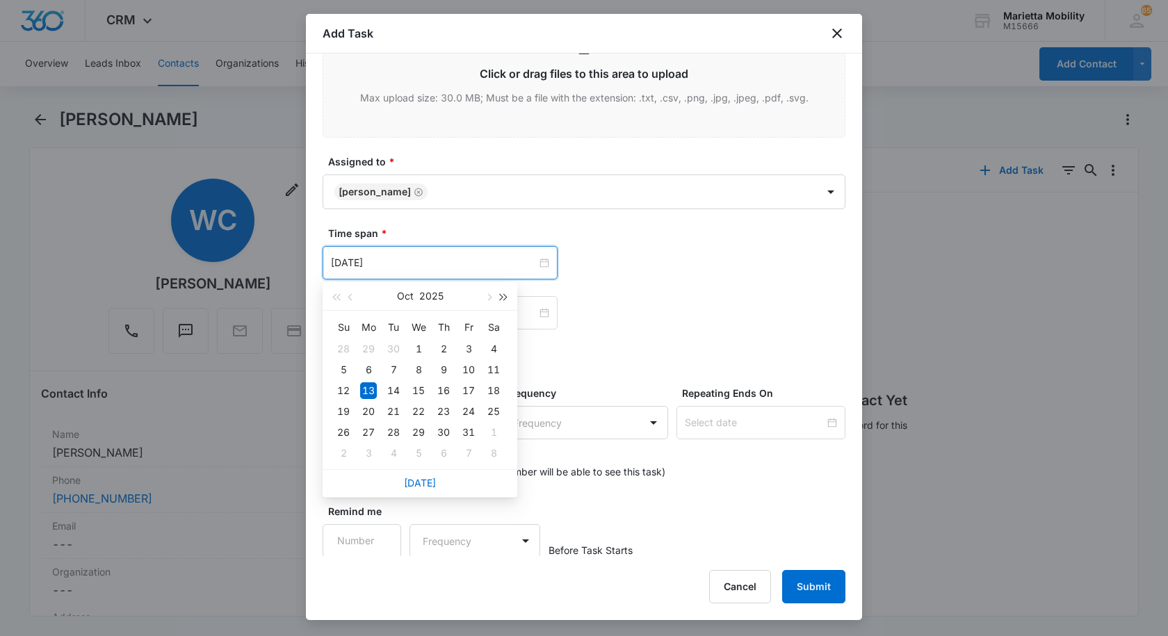
click at [503, 299] on span "button" at bounding box center [504, 297] width 7 height 7
type input "[DATE]"
click at [398, 391] on div "13" at bounding box center [393, 390] width 17 height 17
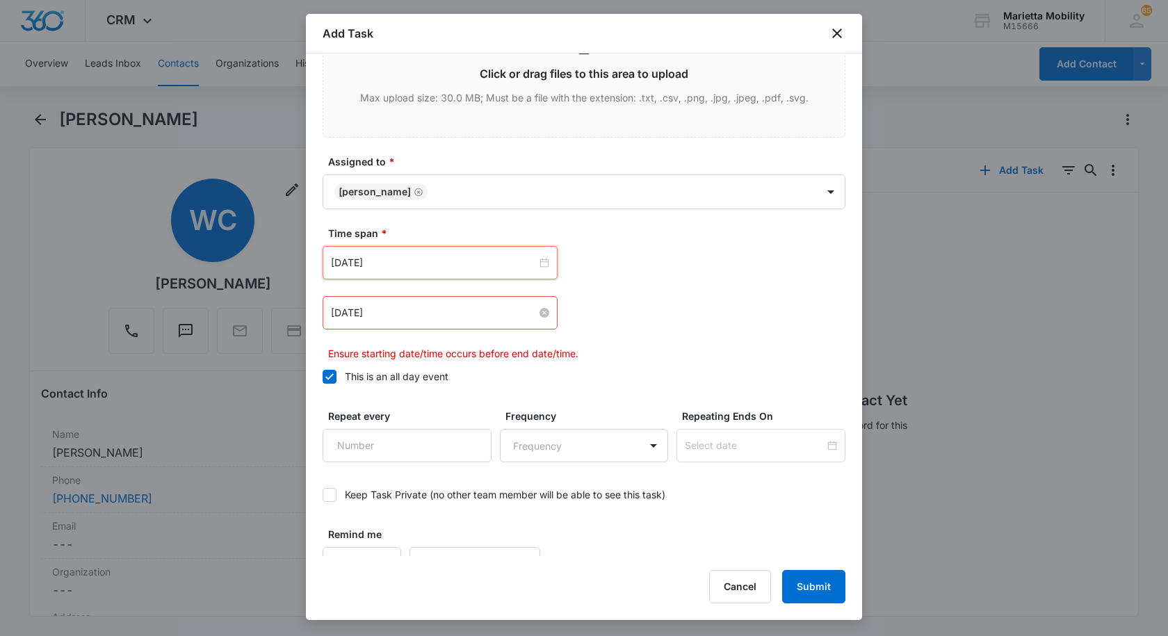
click at [421, 313] on input "[DATE]" at bounding box center [434, 312] width 206 height 15
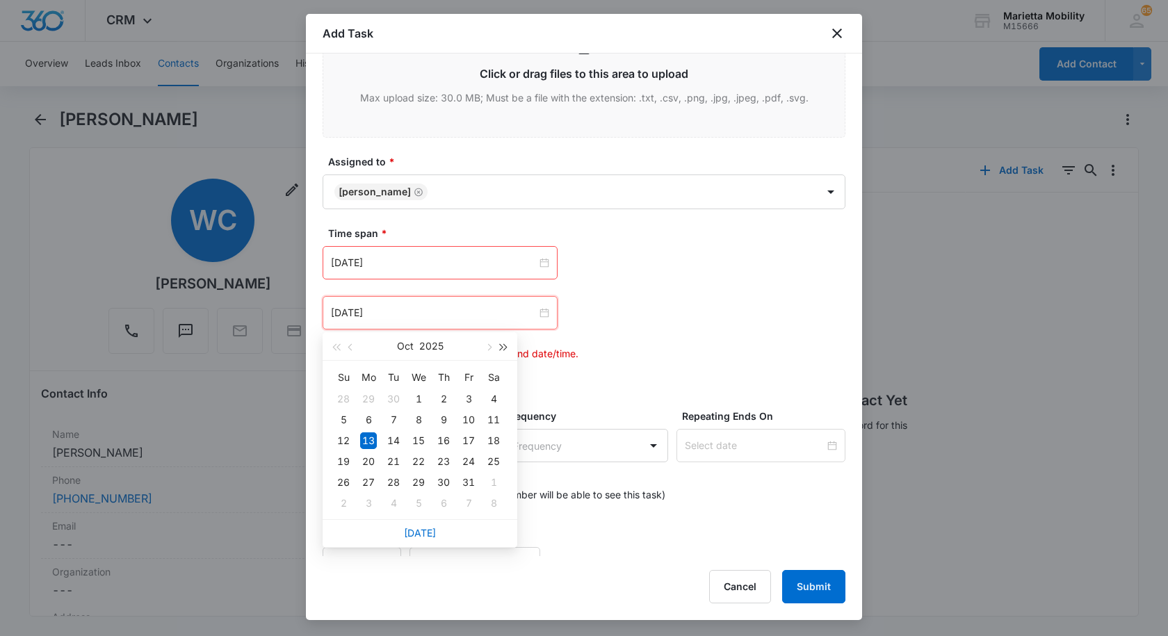
click at [501, 347] on span "button" at bounding box center [504, 347] width 7 height 7
type input "[DATE]"
click at [395, 440] on div "13" at bounding box center [393, 441] width 17 height 17
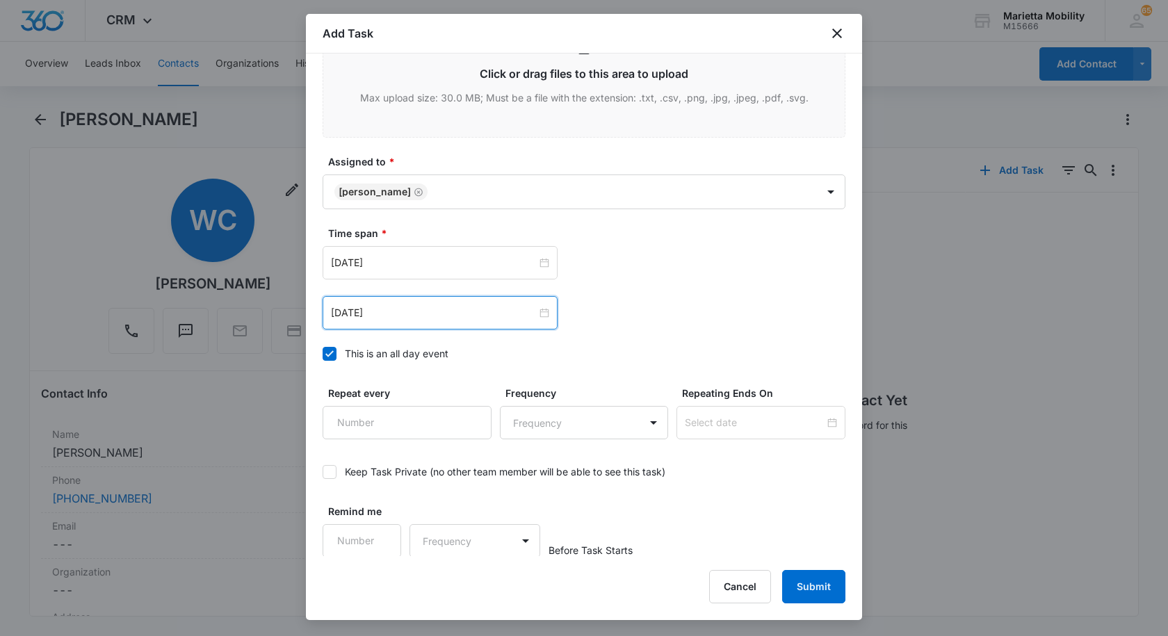
click at [587, 308] on div "[DATE] [DATE] Su Mo Tu We Th Fr Sa 27 28 29 30 1 2 3 4 5 6 7 8 9 10 11 12 13 14…" at bounding box center [584, 312] width 523 height 33
type input "1"
click at [468, 412] on input "1" at bounding box center [407, 421] width 169 height 33
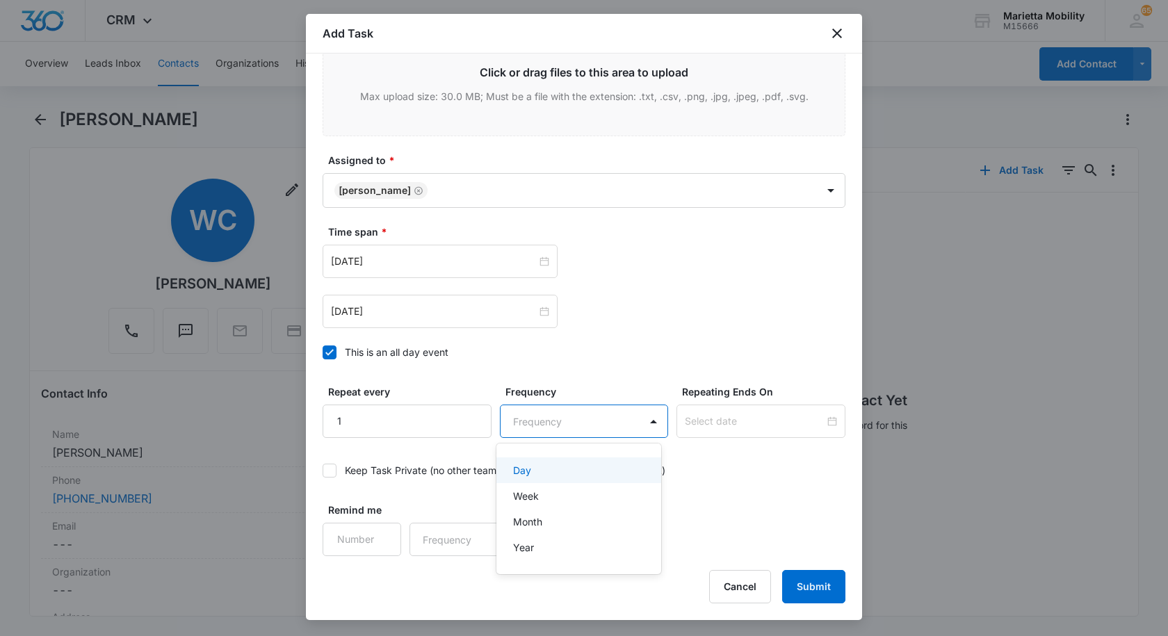
click at [554, 437] on body "CRM Apps Reputation Websites Forms CRM Email Social Shop Scheduling Payments PO…" at bounding box center [584, 318] width 1168 height 636
click at [529, 547] on p "Year" at bounding box center [523, 547] width 21 height 15
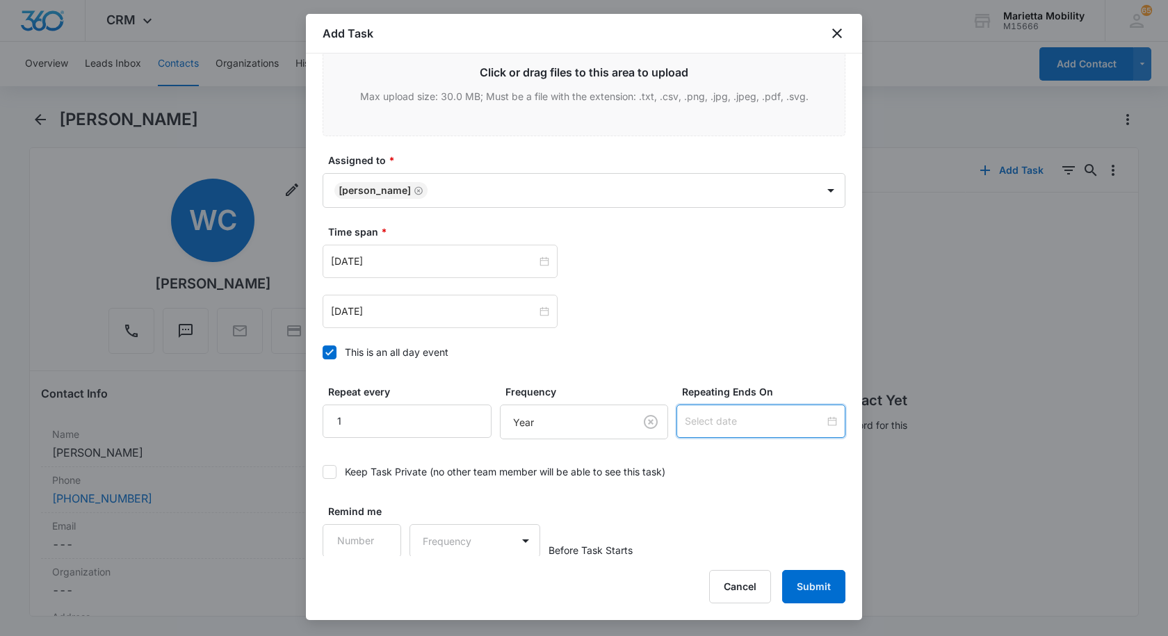
click at [691, 421] on input at bounding box center [755, 421] width 140 height 15
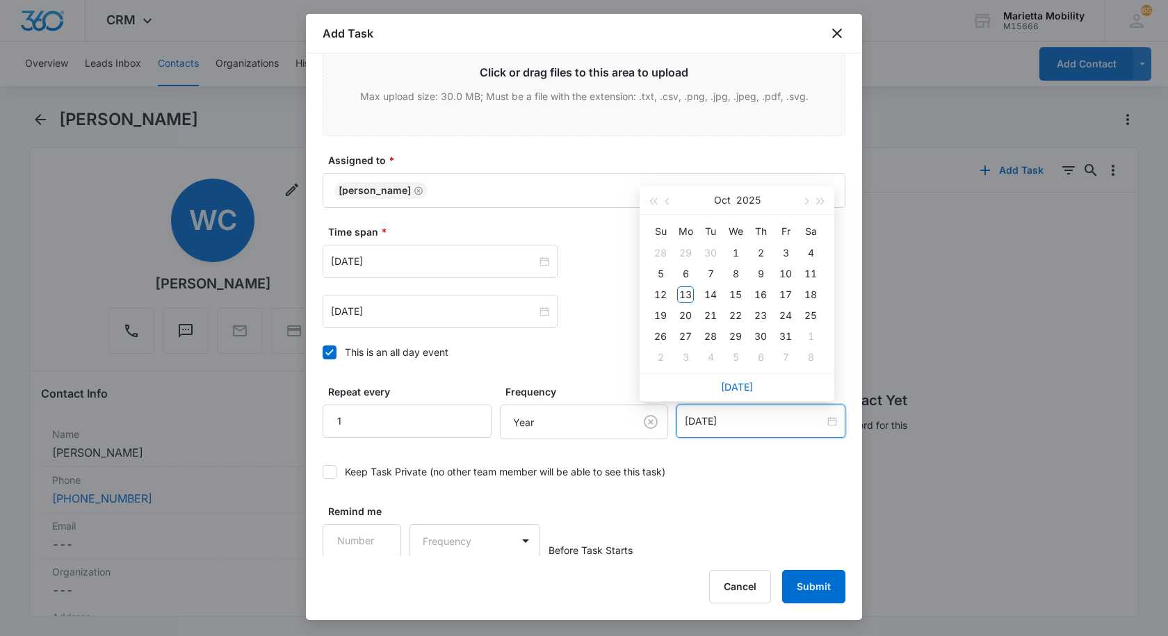
type input "[DATE]"
click at [822, 203] on button "button" at bounding box center [821, 200] width 15 height 28
click at [821, 203] on span "button" at bounding box center [821, 201] width 7 height 7
click at [821, 204] on span "button" at bounding box center [821, 201] width 7 height 7
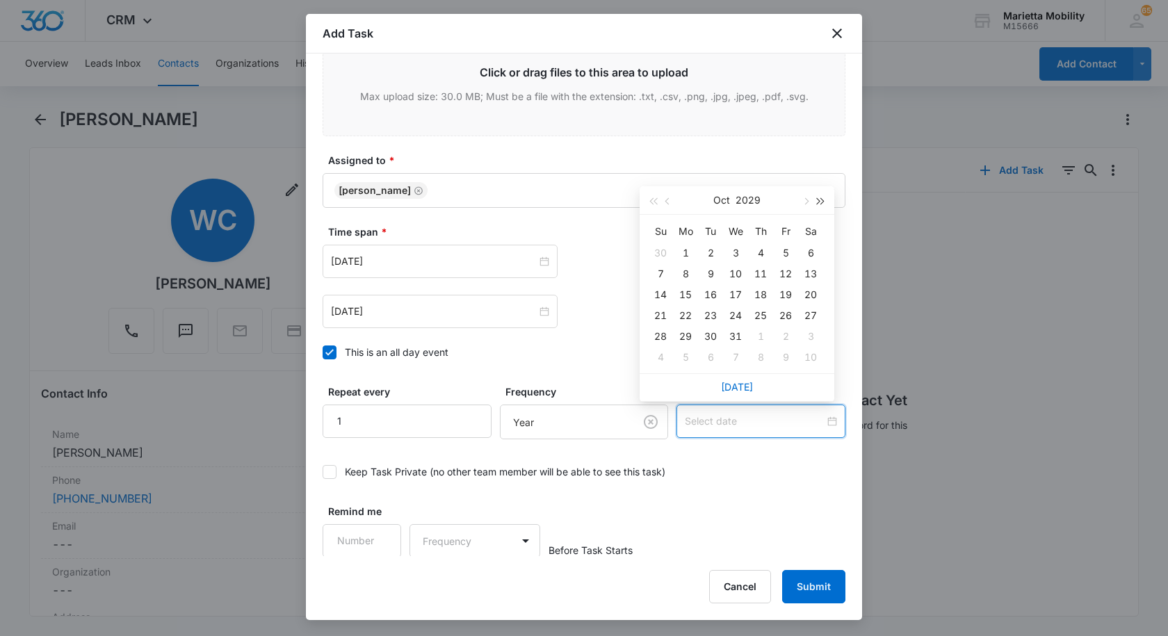
click at [821, 204] on button "button" at bounding box center [821, 200] width 15 height 28
click at [822, 204] on button "button" at bounding box center [821, 200] width 15 height 28
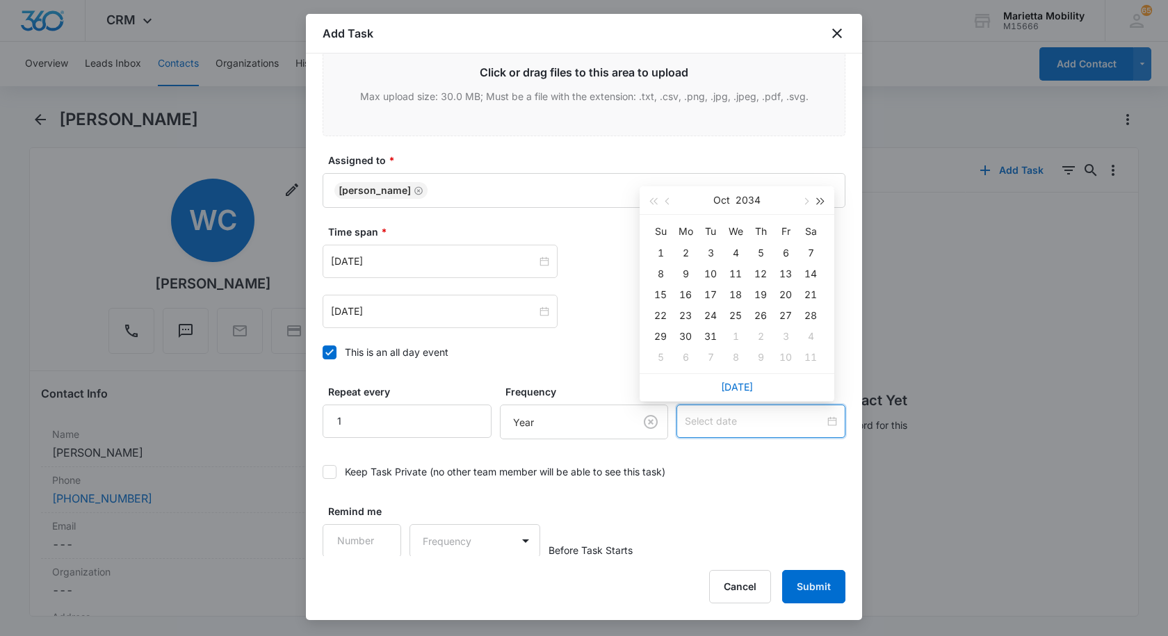
click at [822, 203] on span "button" at bounding box center [821, 201] width 7 height 7
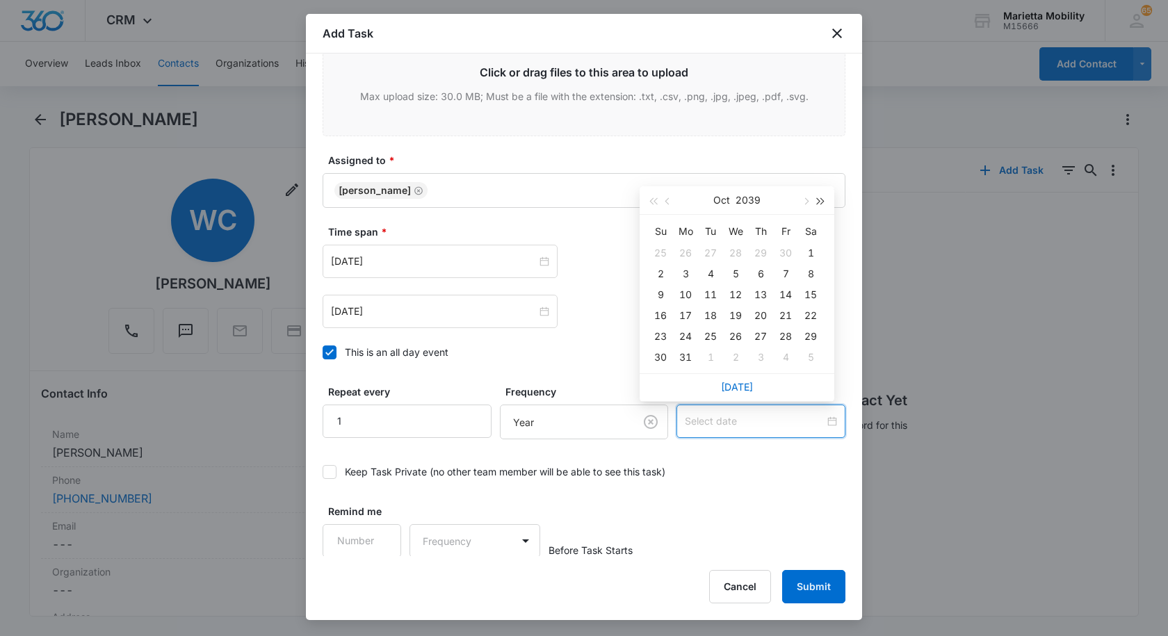
click at [822, 203] on span "button" at bounding box center [821, 201] width 7 height 7
type input "[DATE]"
click at [670, 295] on td "13" at bounding box center [660, 294] width 25 height 21
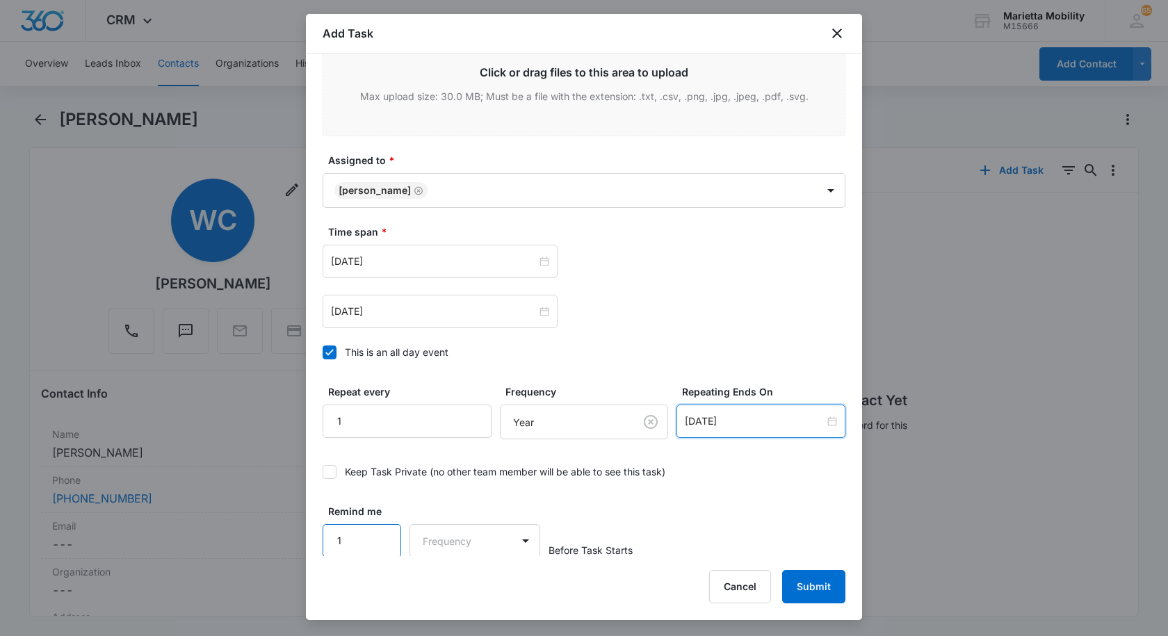
type input "1"
click at [377, 534] on input "1" at bounding box center [362, 540] width 79 height 33
click at [449, 539] on body "CRM Apps Reputation Websites Forms CRM Email Social Shop Scheduling Payments PO…" at bounding box center [584, 318] width 1168 height 636
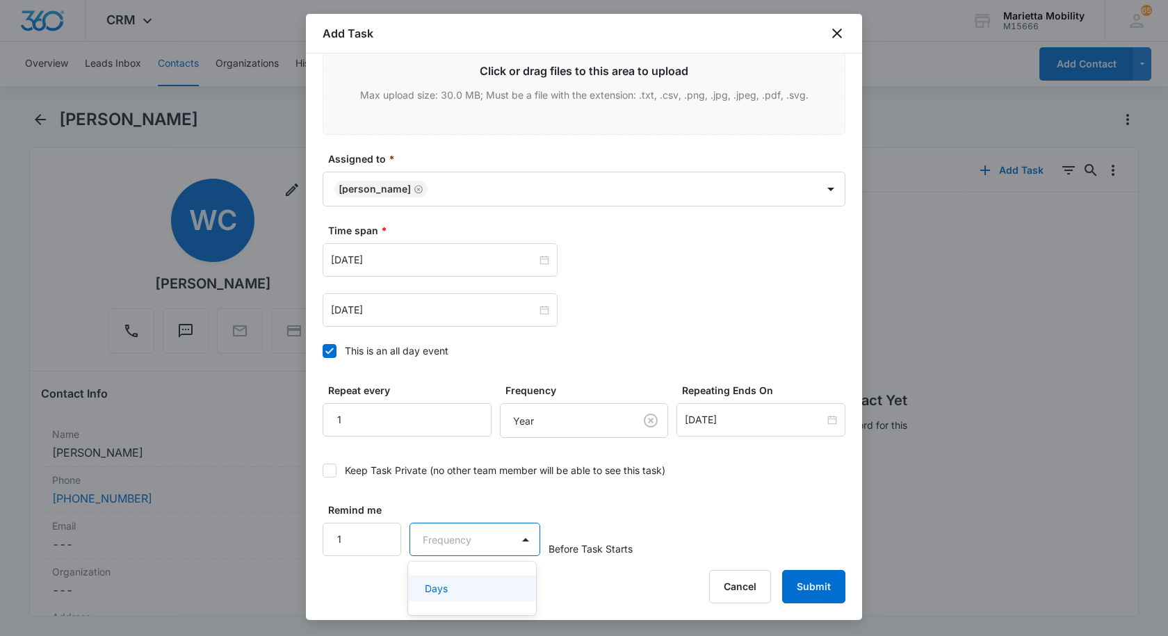
click at [439, 581] on p "Days" at bounding box center [436, 588] width 23 height 15
click at [803, 583] on button "Submit" at bounding box center [813, 586] width 63 height 33
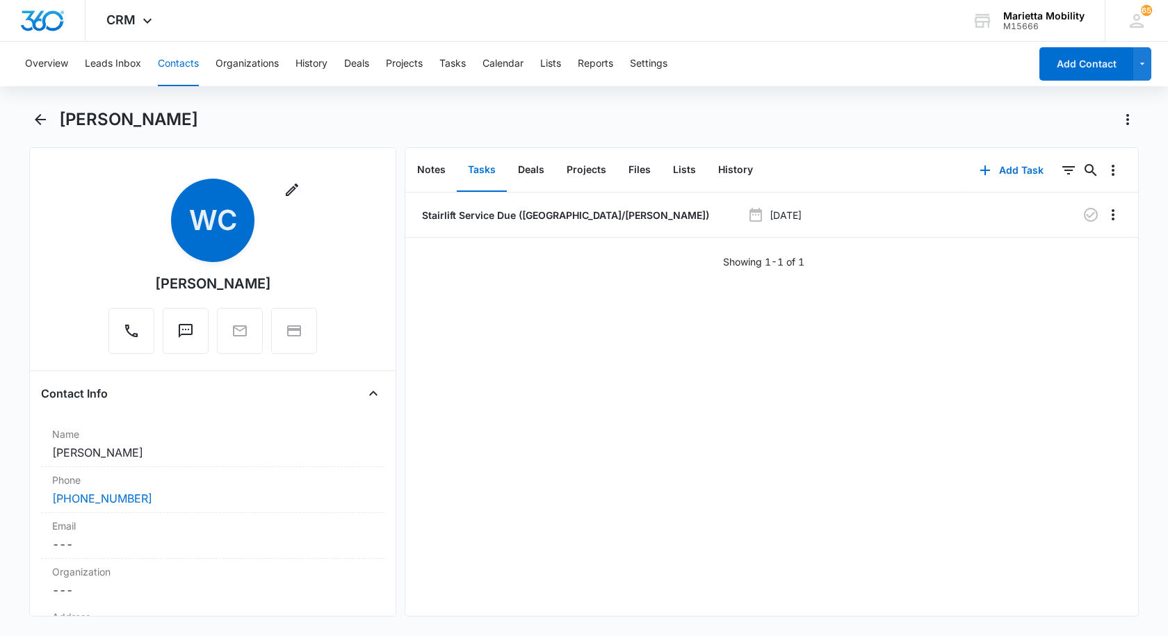
click at [170, 67] on button "Contacts" at bounding box center [178, 64] width 41 height 45
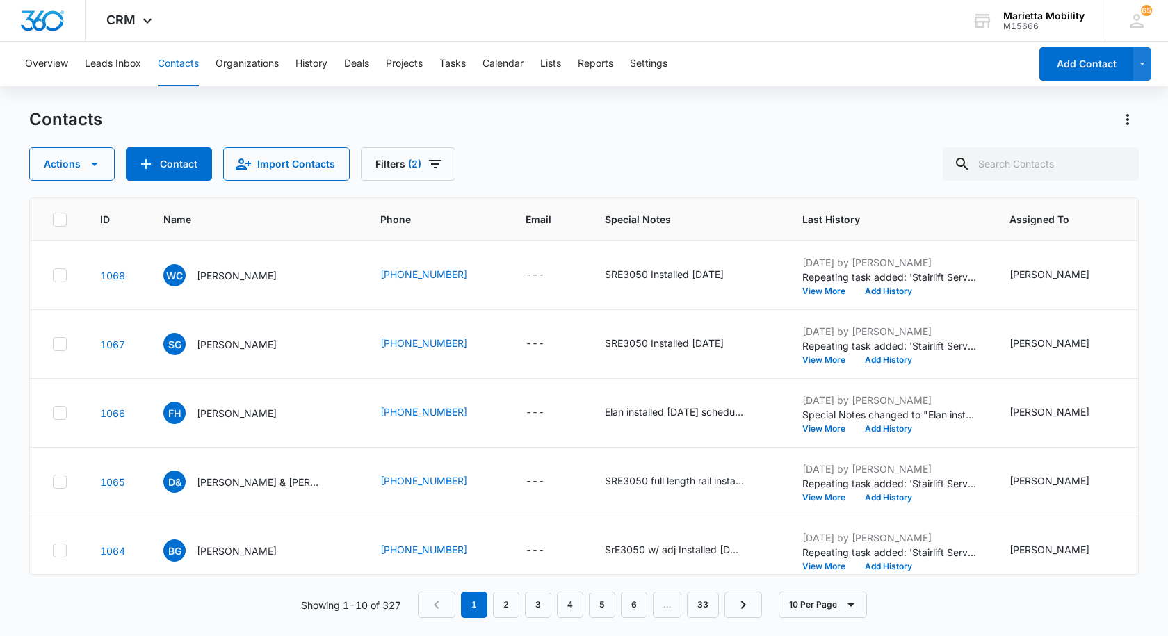
click at [172, 66] on button "Contacts" at bounding box center [178, 64] width 41 height 45
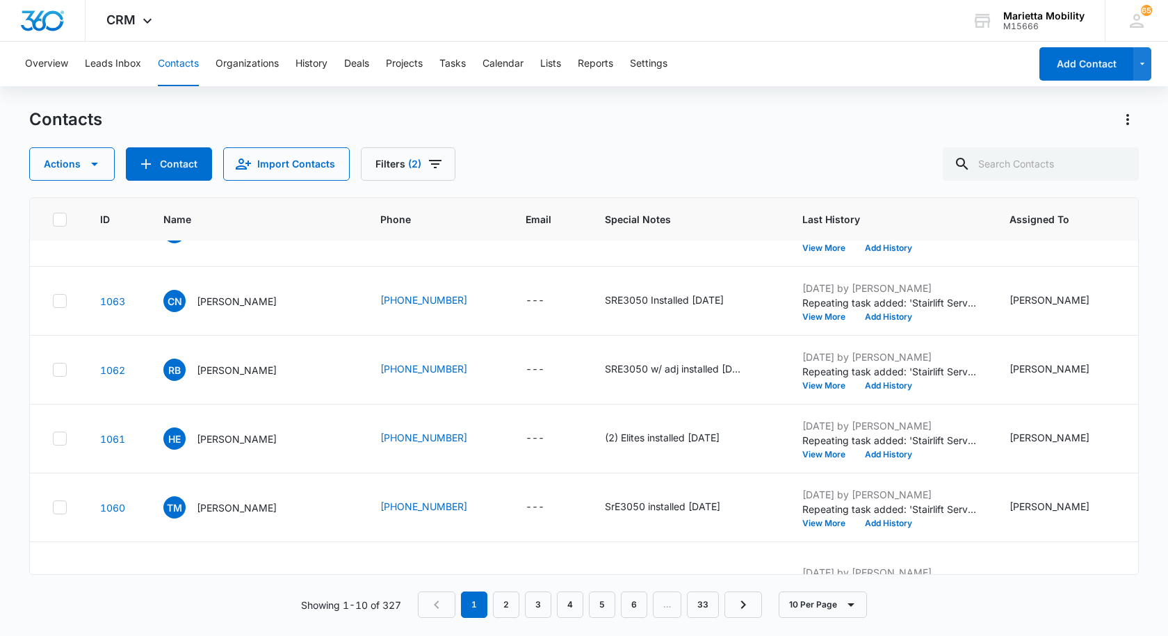
scroll to position [70, 0]
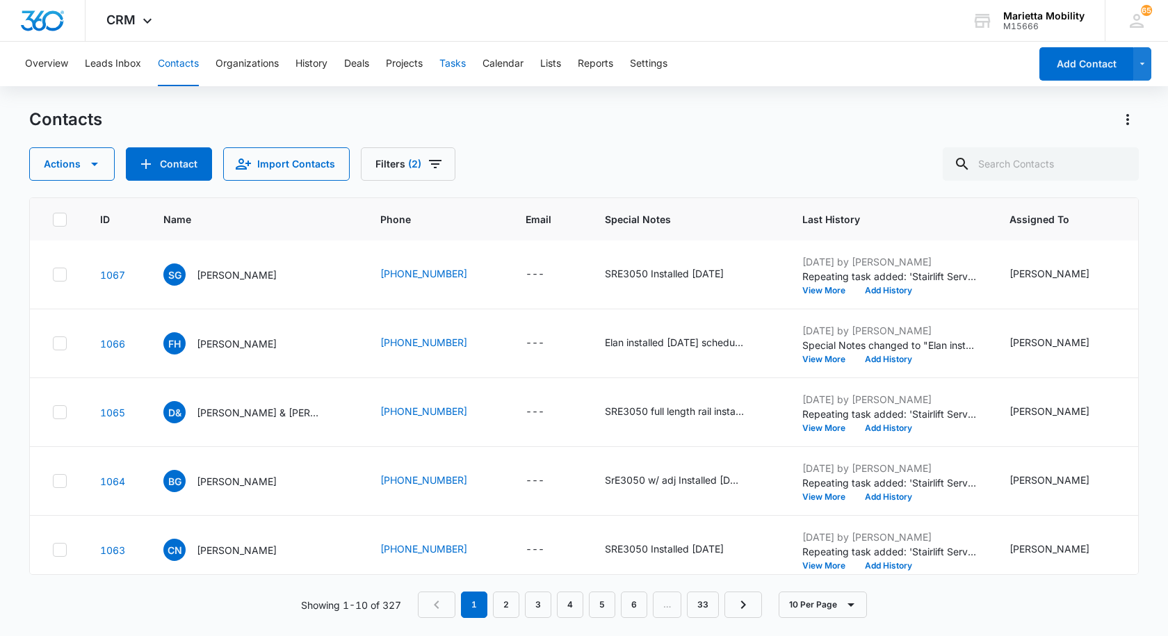
click at [455, 63] on button "Tasks" at bounding box center [452, 64] width 26 height 45
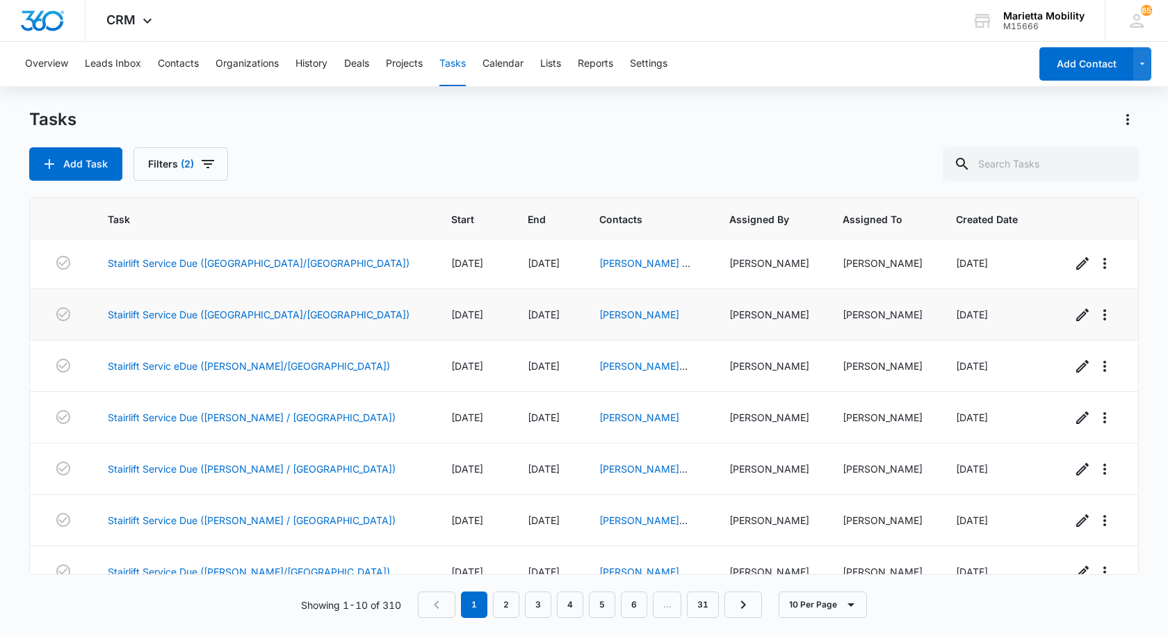
scroll to position [181, 0]
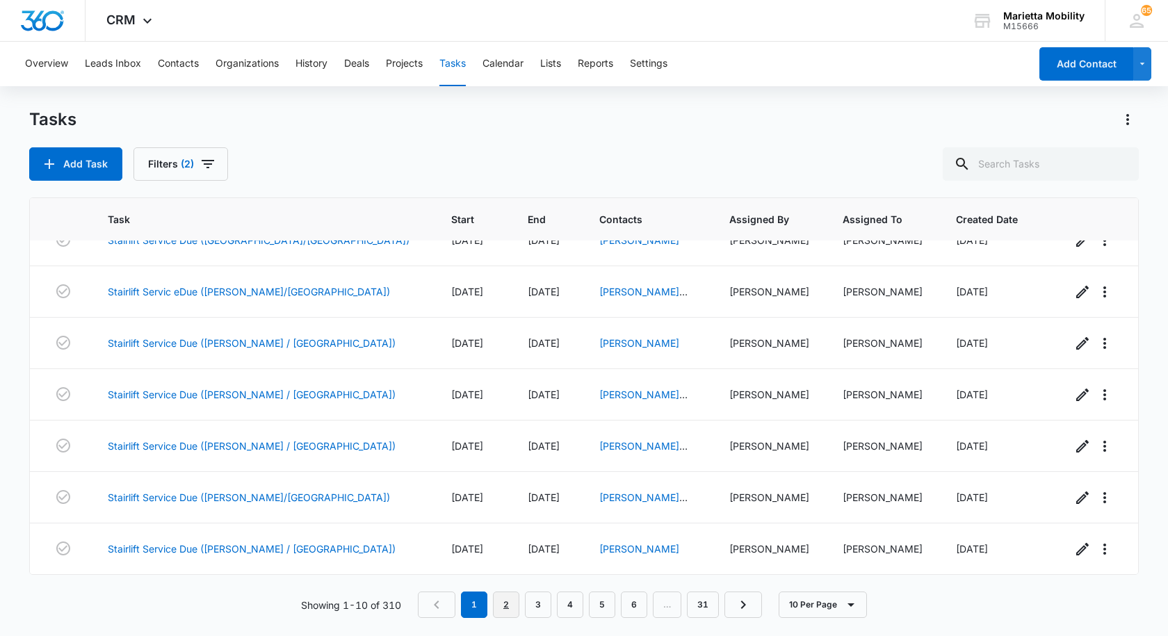
click at [512, 601] on link "2" at bounding box center [506, 605] width 26 height 26
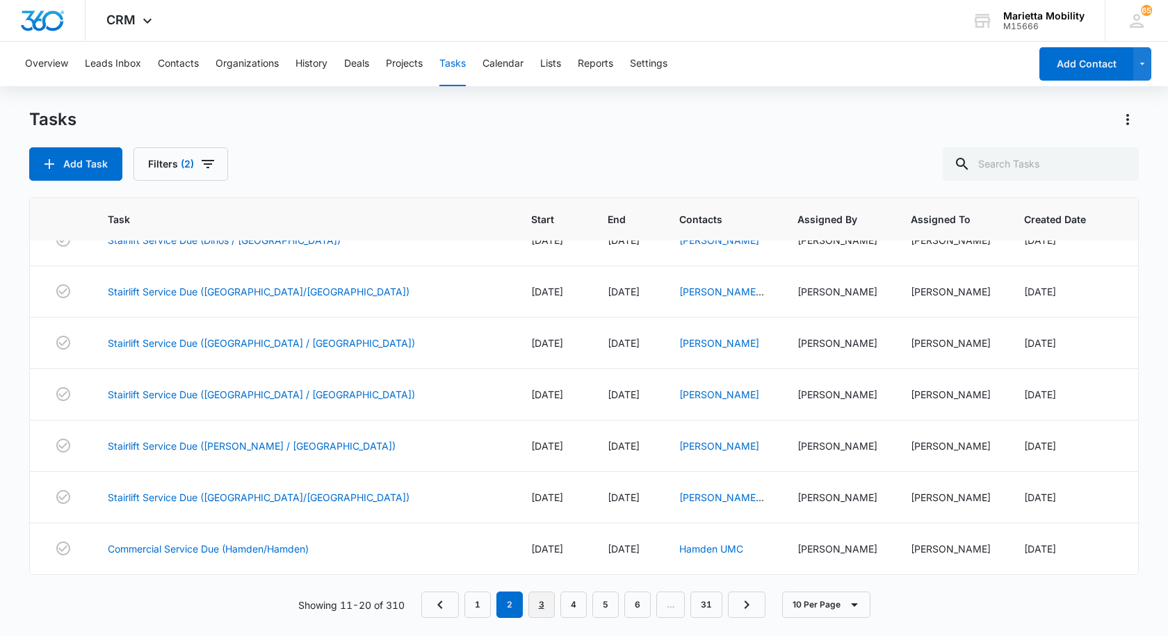
click at [540, 606] on link "3" at bounding box center [542, 605] width 26 height 26
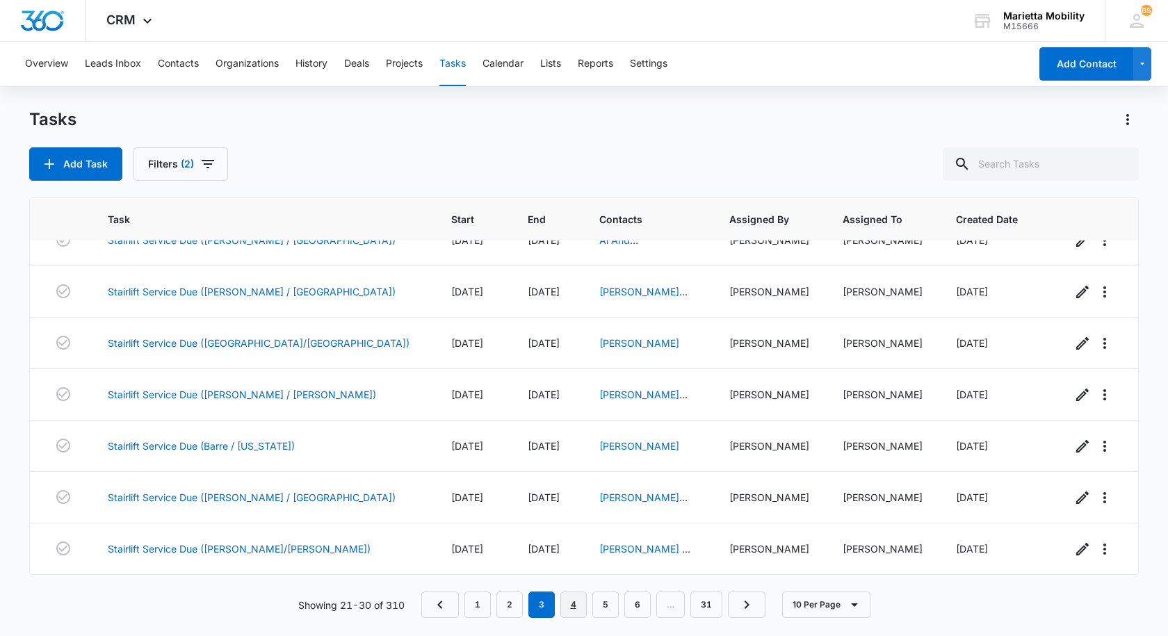
click at [567, 605] on link "4" at bounding box center [574, 605] width 26 height 26
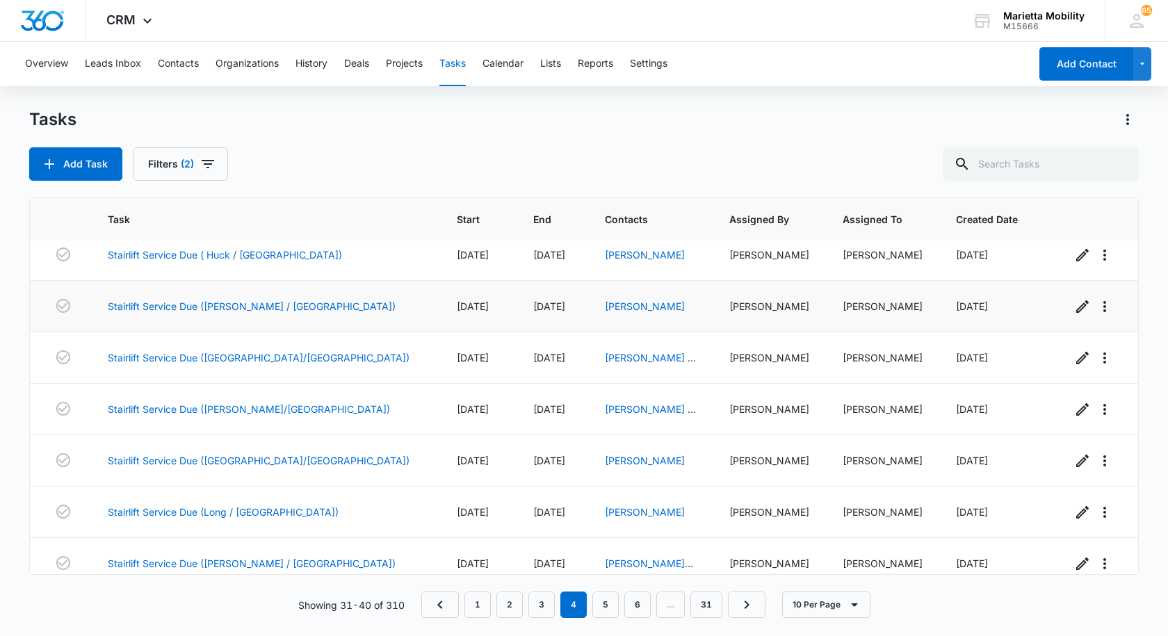
scroll to position [0, 0]
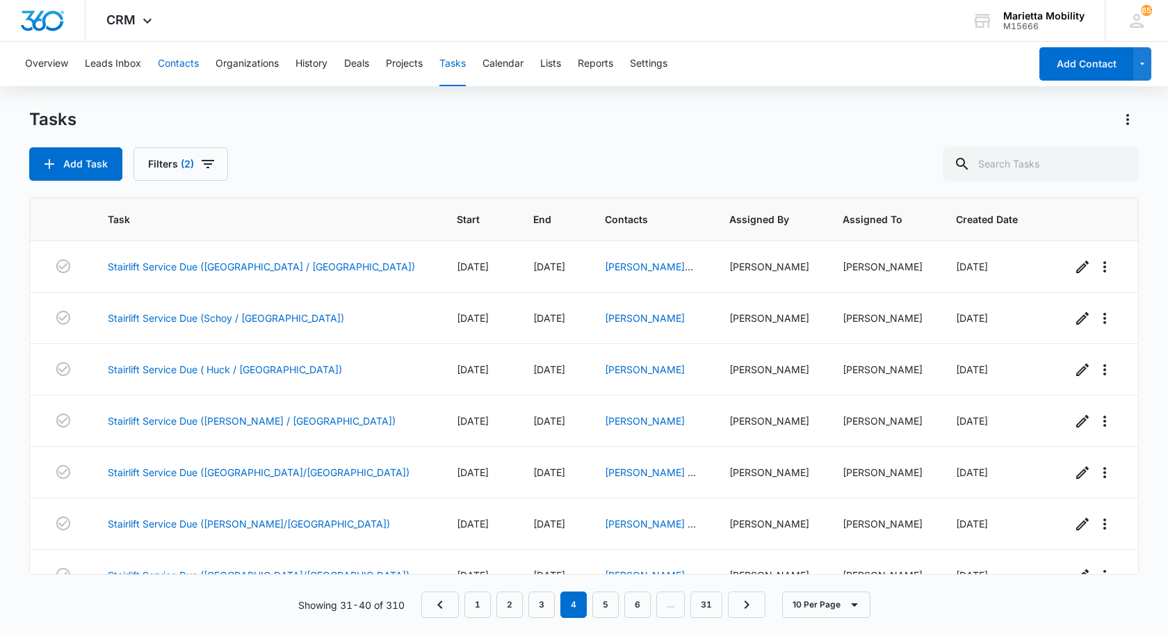
click at [173, 67] on button "Contacts" at bounding box center [178, 64] width 41 height 45
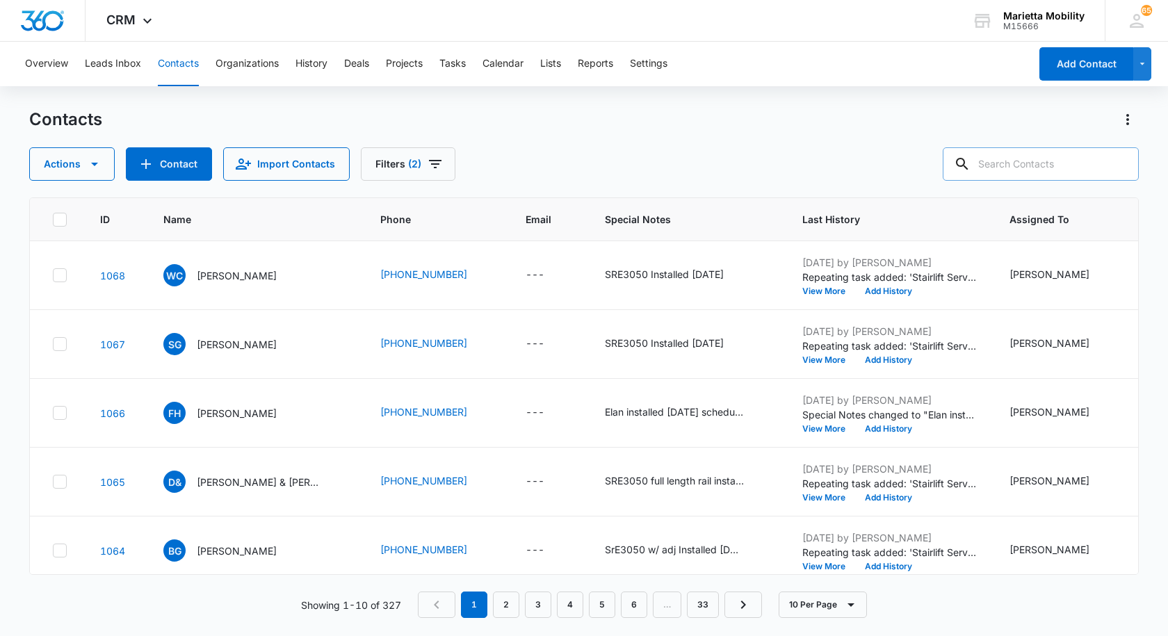
click at [1011, 174] on input "text" at bounding box center [1041, 163] width 196 height 33
type input "[PERSON_NAME]"
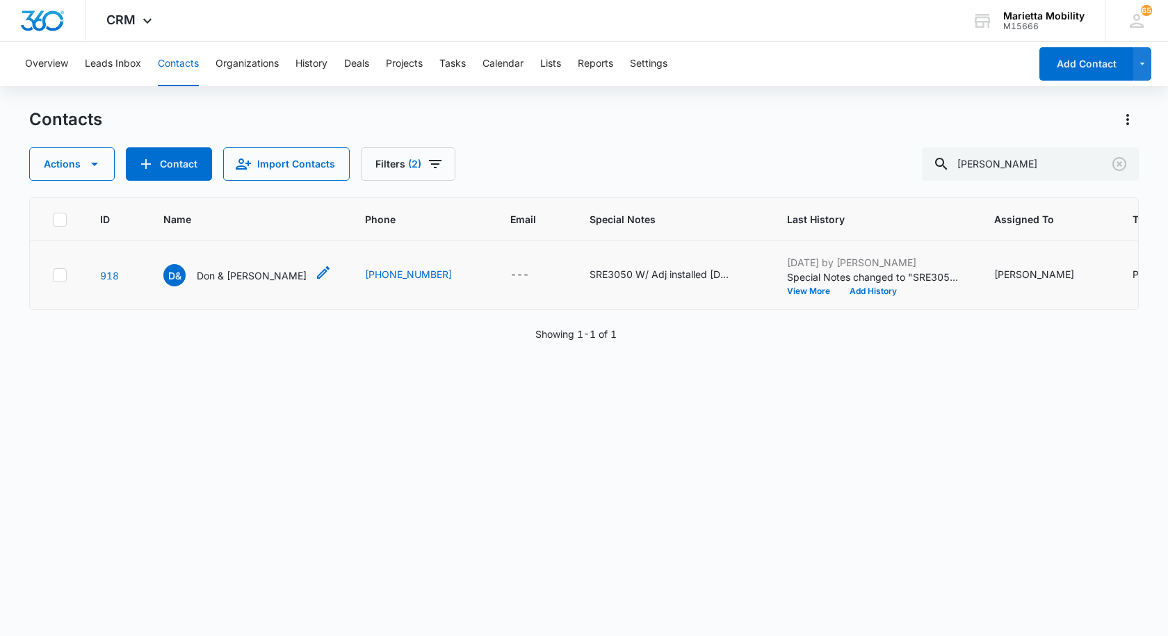
click at [239, 283] on p "Don & [PERSON_NAME]" at bounding box center [252, 275] width 110 height 15
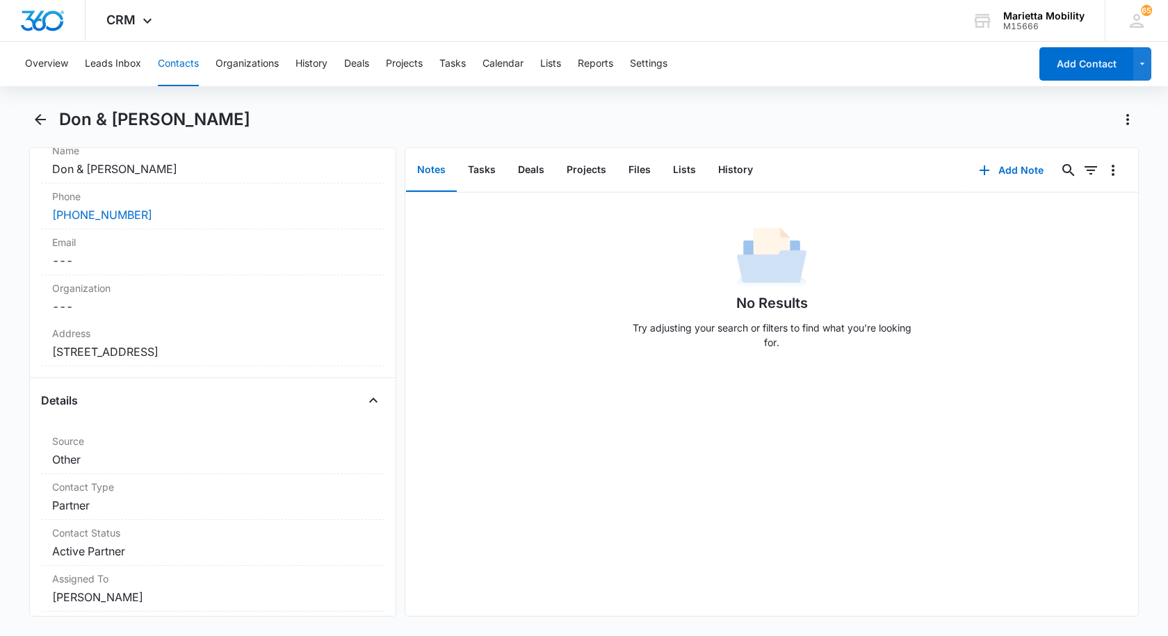
scroll to position [209, 0]
